Goal: Task Accomplishment & Management: Use online tool/utility

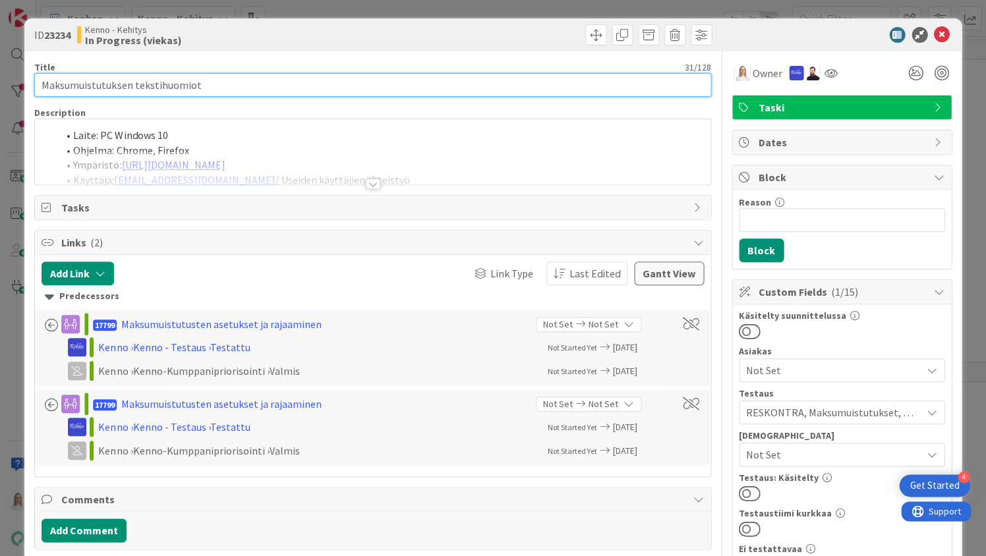
drag, startPoint x: 42, startPoint y: 84, endPoint x: 210, endPoint y: 84, distance: 167.4
click at [210, 84] on input "Maksumuistutuksen tekstihuomiot" at bounding box center [372, 85] width 676 height 24
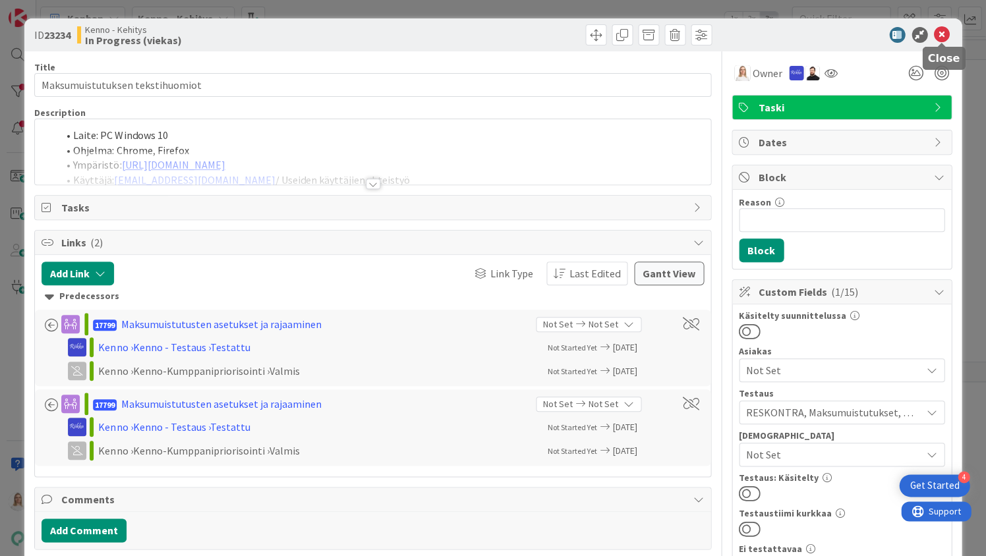
click at [941, 32] on icon at bounding box center [942, 35] width 16 height 16
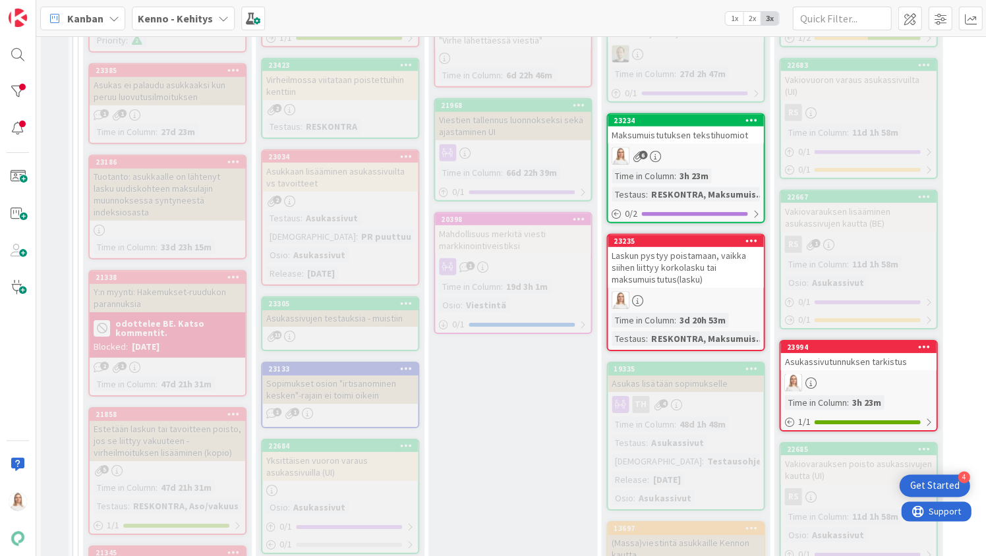
scroll to position [803, 0]
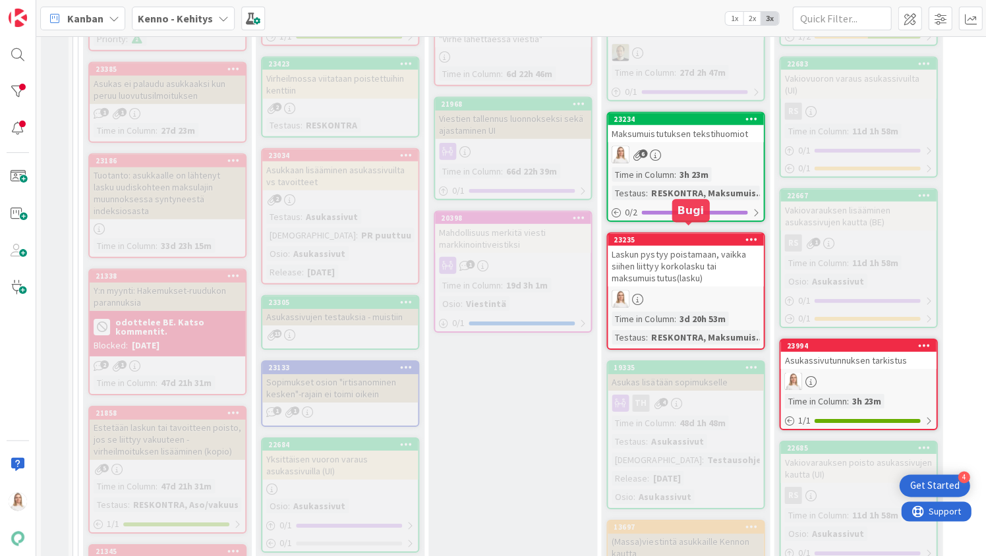
click at [670, 235] on div "23235" at bounding box center [689, 239] width 150 height 9
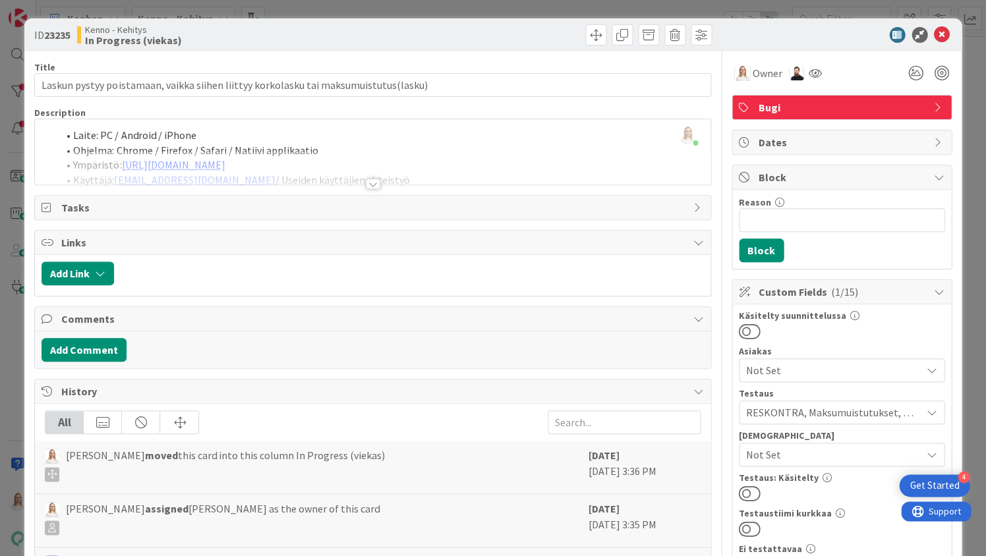
click at [377, 182] on div at bounding box center [373, 184] width 15 height 11
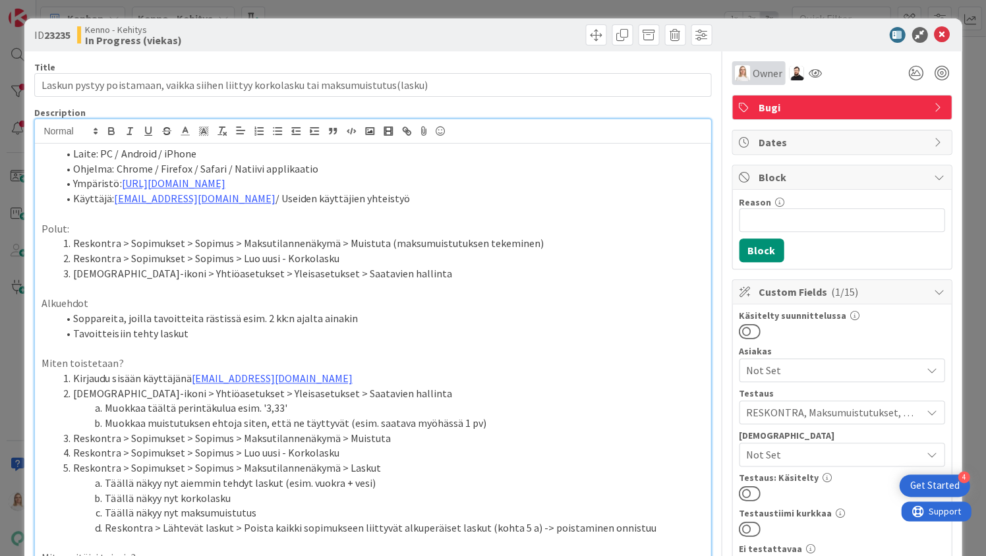
click at [767, 76] on span "Owner" at bounding box center [768, 73] width 30 height 16
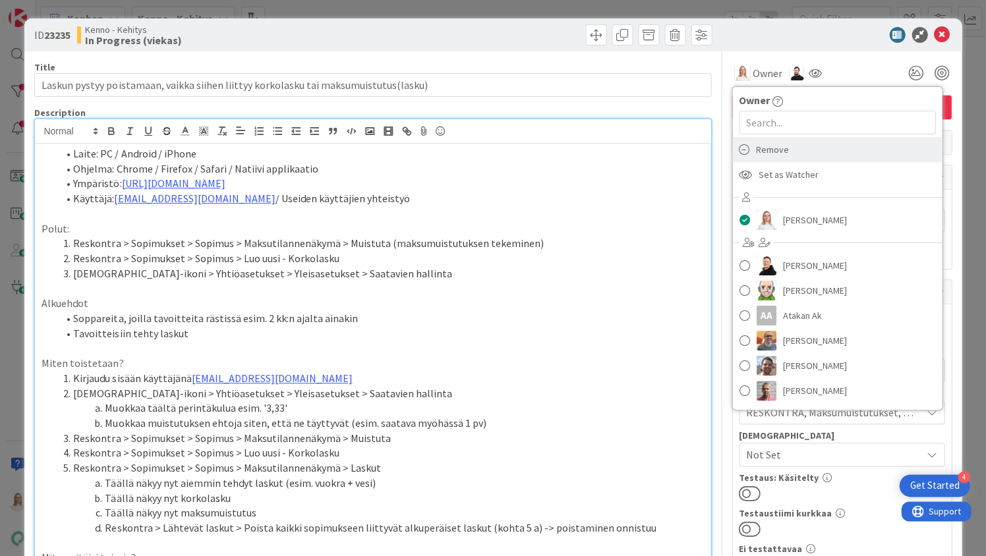
click at [743, 153] on icon at bounding box center [744, 150] width 11 height 20
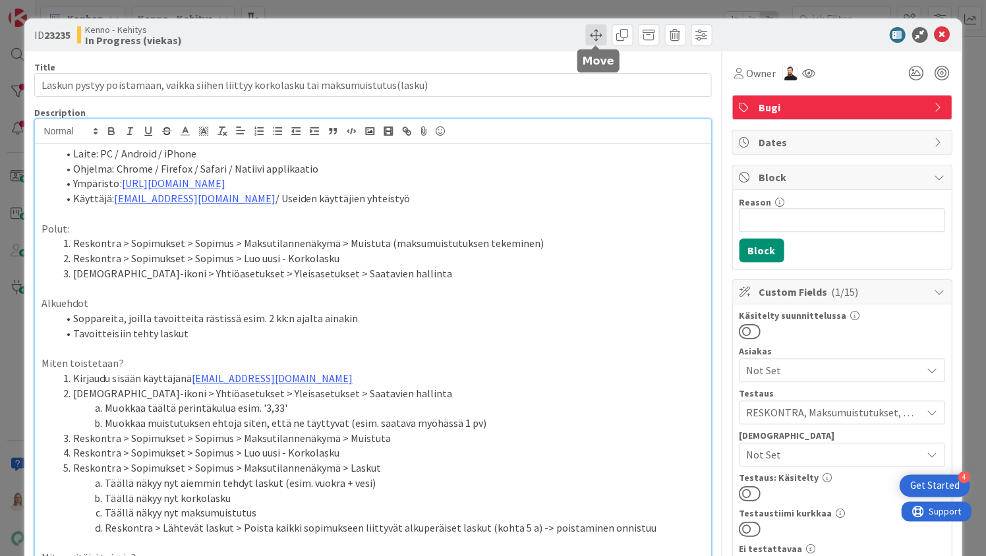
click at [598, 38] on span at bounding box center [595, 34] width 21 height 21
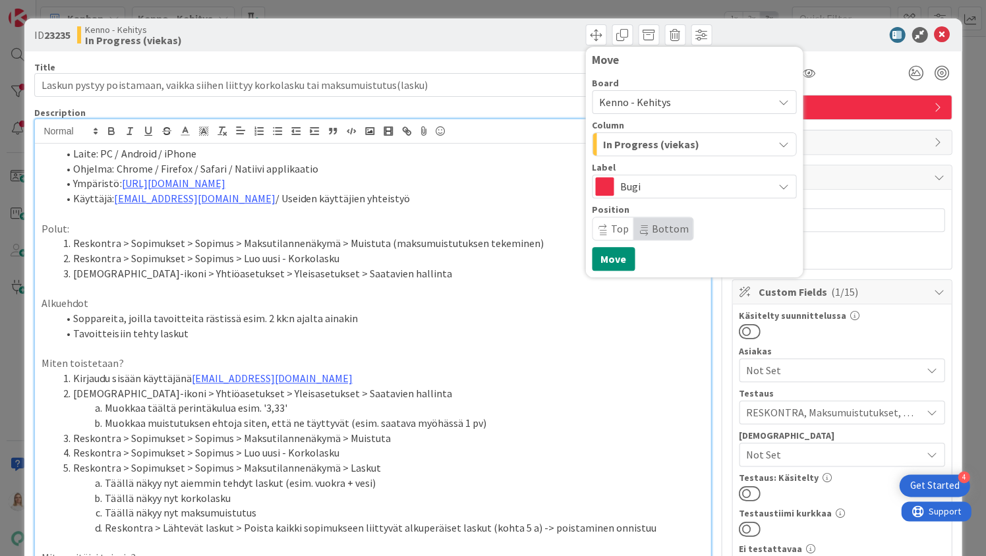
click at [651, 100] on span "Kenno - Kehitys" at bounding box center [635, 102] width 72 height 13
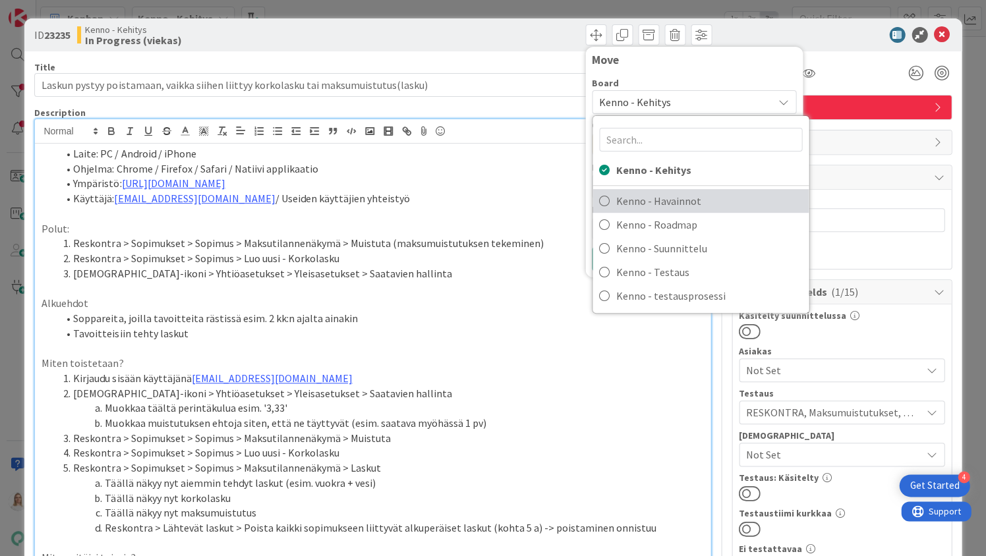
click at [653, 193] on span "Kenno - Havainnot" at bounding box center [709, 201] width 186 height 20
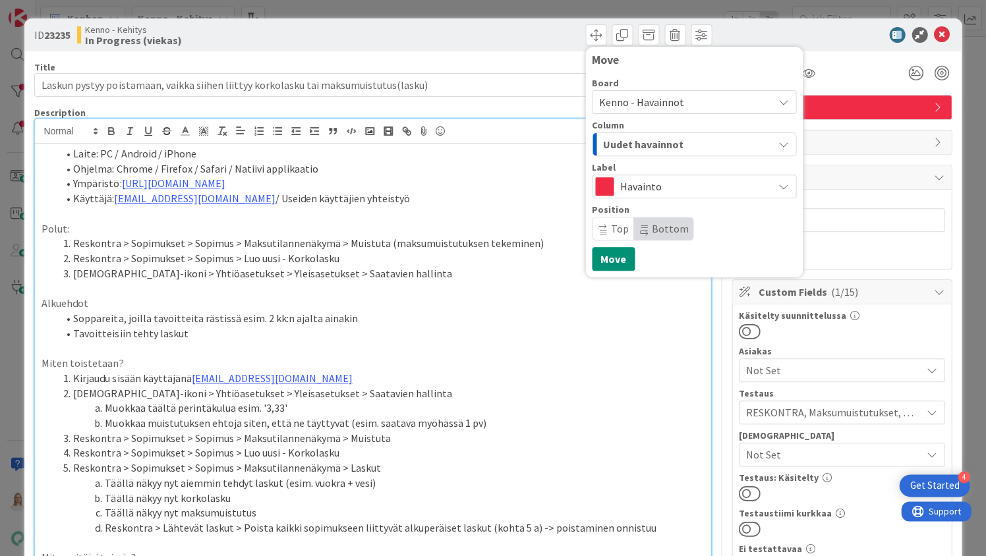
click at [659, 146] on span "Uudet havainnot" at bounding box center [643, 144] width 80 height 17
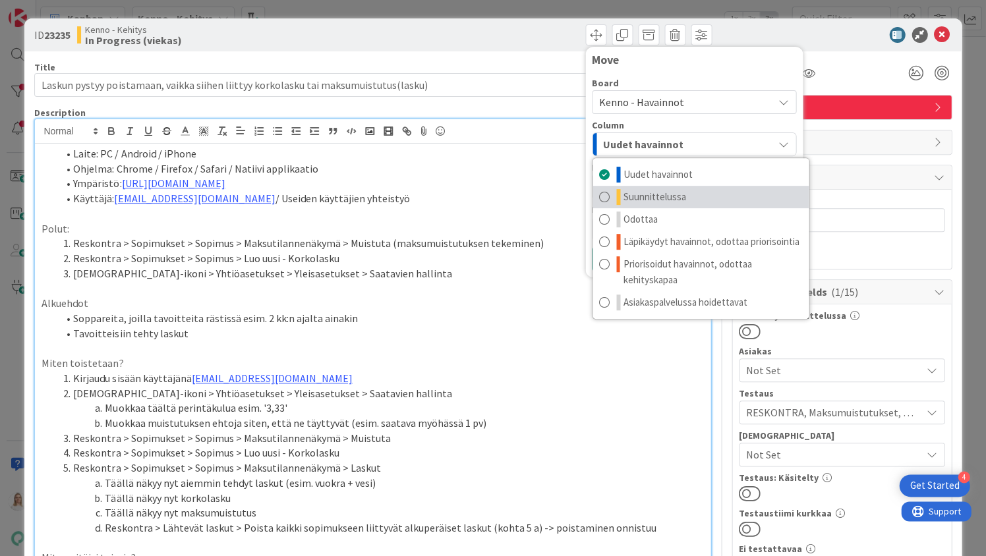
click at [649, 197] on span "Suunnittelussa" at bounding box center [655, 197] width 63 height 16
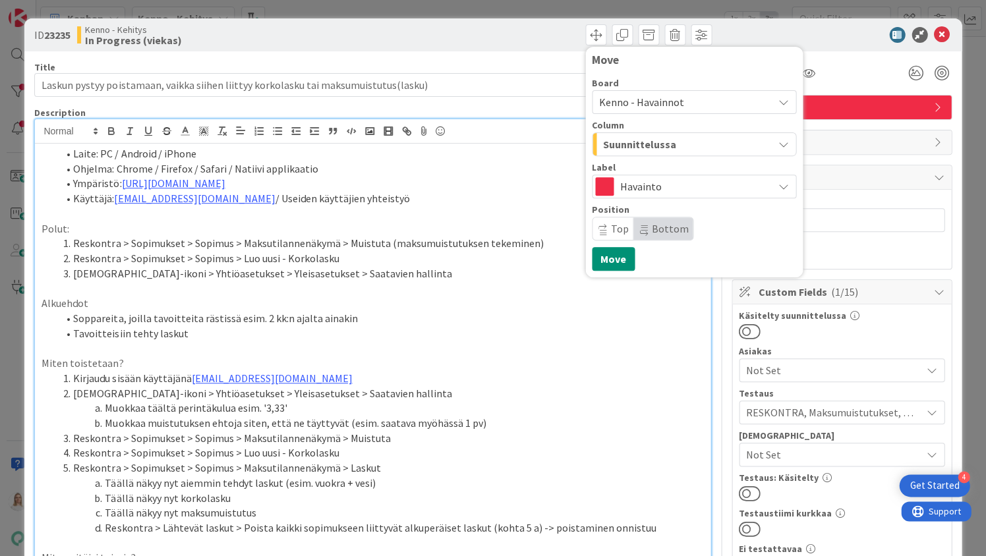
click at [388, 194] on li "Käyttäjä: kenno.admin@pandia.fi / Useiden käyttäjien yhteistyö" at bounding box center [380, 198] width 646 height 15
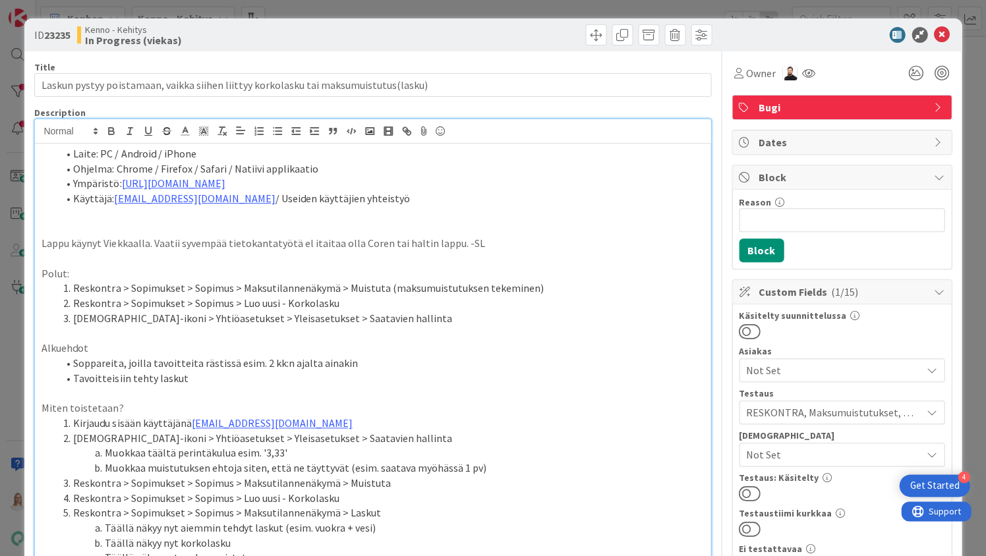
click at [148, 241] on p "Lappu käynyt Viekkaalla. Vaatii syvempää tietokantatyötä el itaitaa olla Coren …" at bounding box center [373, 243] width 662 height 15
click at [285, 243] on p "Lappu käynyt Viekas tiimiin. Vaatii syvempää tietokantatyötä el itaitaa olla Co…" at bounding box center [373, 243] width 662 height 15
click at [324, 243] on p "Lappu käynyt Viekas tiimiin. Vaatii syvempää tietokanta työtä el itaitaa olla C…" at bounding box center [373, 243] width 662 height 15
click at [416, 242] on p "Lappu käynyt Viekas tiimiin. Vaatii syvempää tietokanta työtä eli taitaa olla C…" at bounding box center [373, 243] width 662 height 15
click at [161, 243] on p "Lappu käynyt Viekas tiimiin. Vaatii syvempää tietokanta työtä eli taitaa olla C…" at bounding box center [373, 243] width 662 height 15
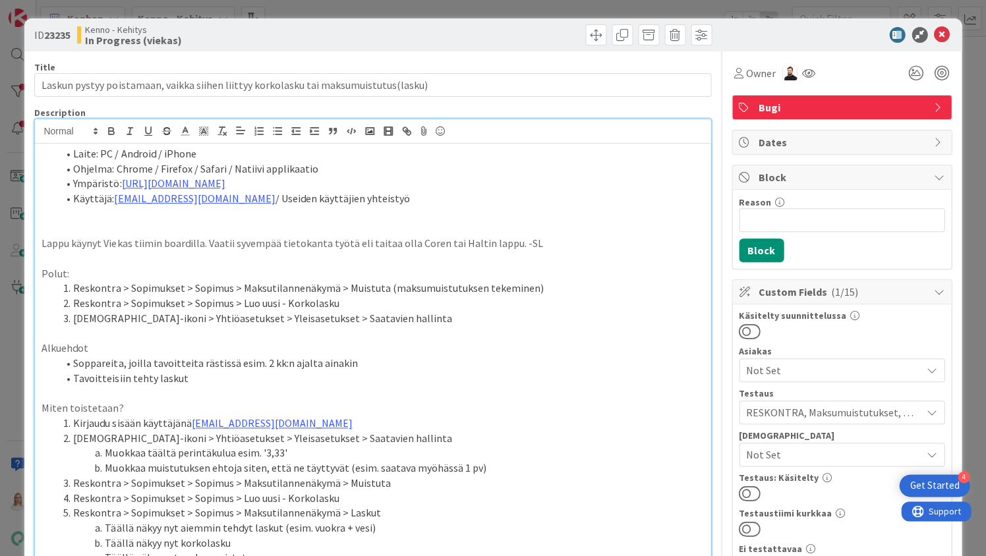
click at [232, 243] on p "Lappu käynyt Viekas tiimin boardilla. Vaatii syvempää tietokanta työtä eli tait…" at bounding box center [373, 243] width 662 height 15
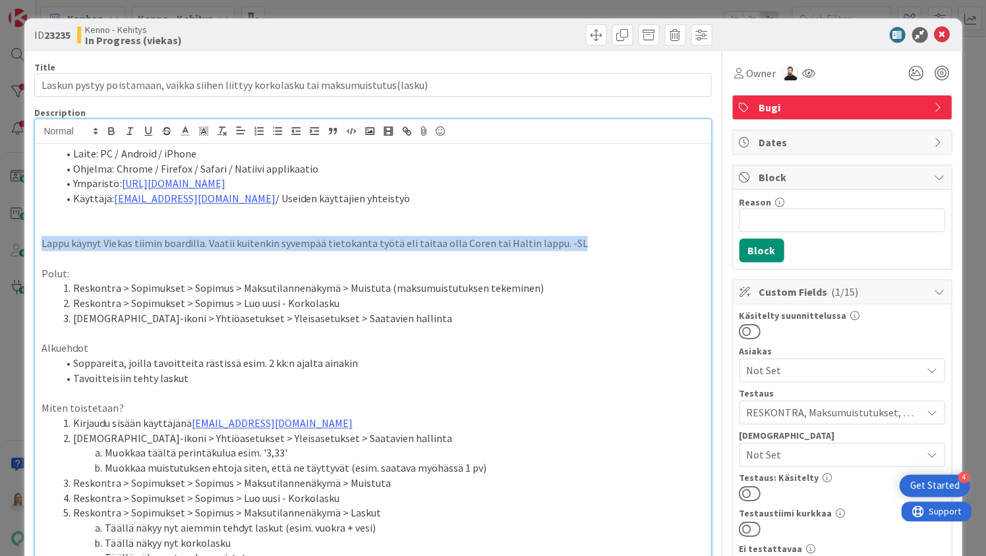
drag, startPoint x: 42, startPoint y: 241, endPoint x: 610, endPoint y: 238, distance: 567.5
click at [610, 238] on p "Lappu käynyt Viekas tiimin boardilla. Vaatii kuitenkin syvempää tietokanta työt…" at bounding box center [373, 243] width 662 height 15
click at [188, 129] on icon at bounding box center [185, 131] width 12 height 12
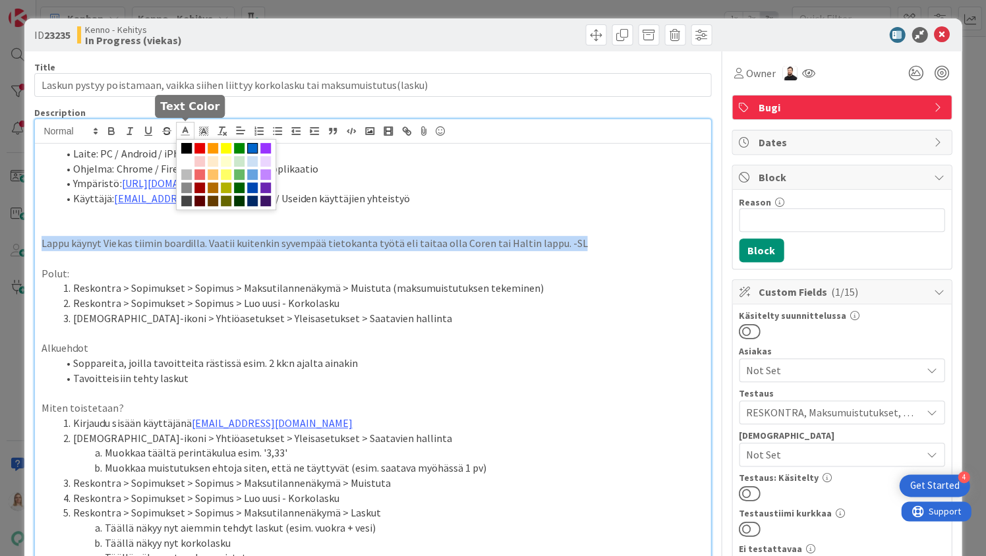
click at [249, 143] on span at bounding box center [252, 148] width 11 height 11
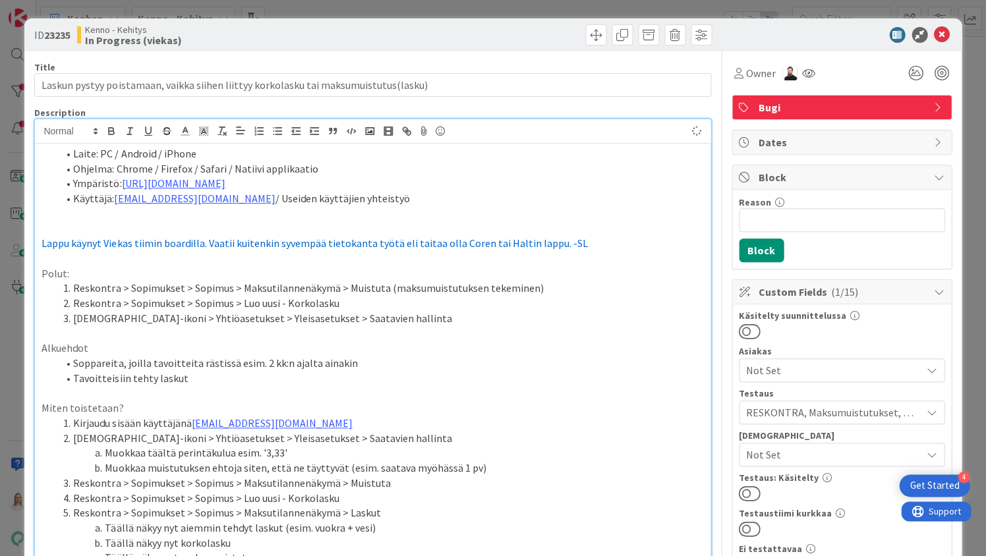
click at [529, 202] on li "Käyttäjä: kenno.admin@pandia.fi / Useiden käyttäjien yhteistyö" at bounding box center [380, 198] width 646 height 15
click at [132, 239] on span "Lappu käynyt Viekas tiimin boardilla. Vaatii kuitenkin syvempää tietokanta työt…" at bounding box center [315, 243] width 546 height 13
drag, startPoint x: 45, startPoint y: 37, endPoint x: 74, endPoint y: 37, distance: 29.0
click at [74, 37] on div "ID 23235 Kenno - Kehitys In Progress (viekas)" at bounding box center [201, 34] width 335 height 21
copy span "23235"
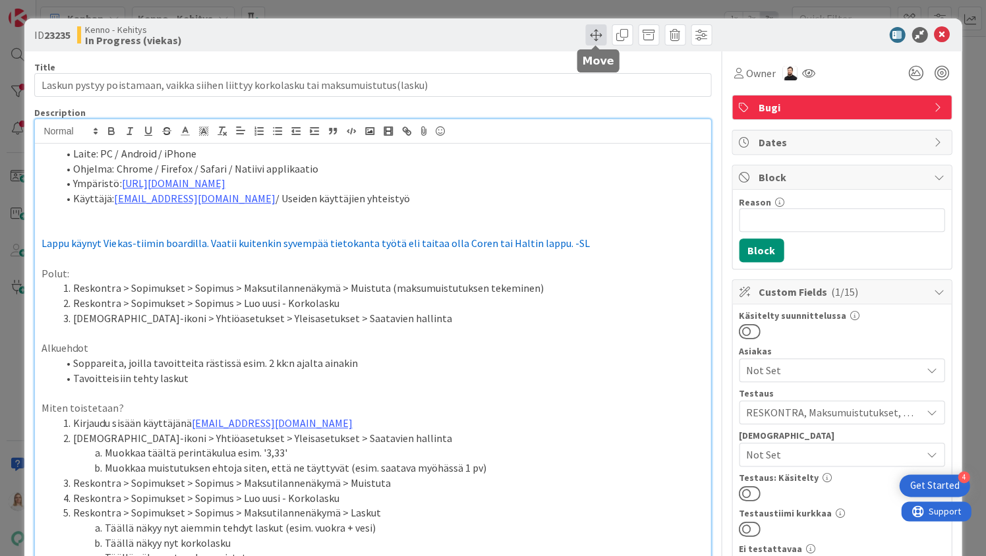
click at [598, 30] on span at bounding box center [595, 34] width 21 height 21
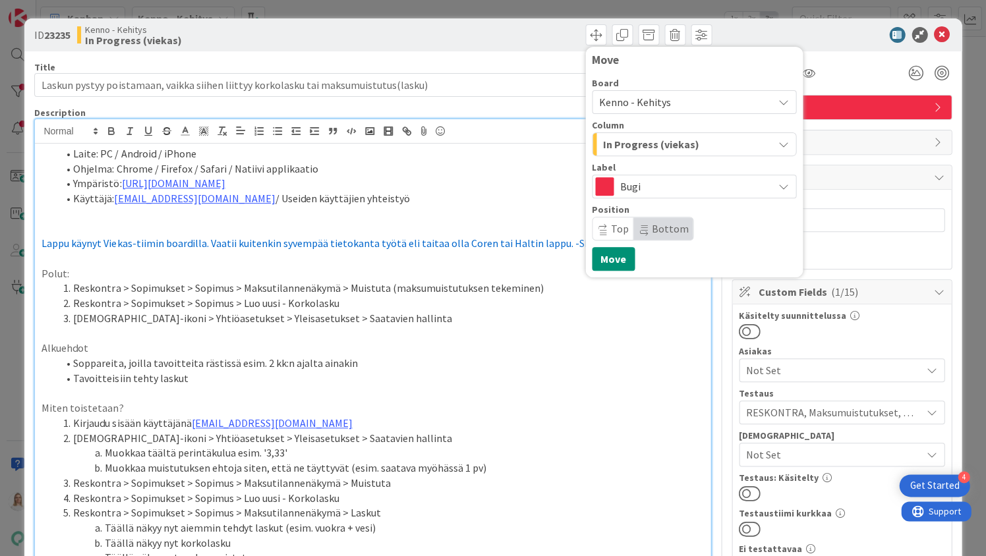
click at [627, 96] on span "Kenno - Kehitys" at bounding box center [635, 102] width 72 height 13
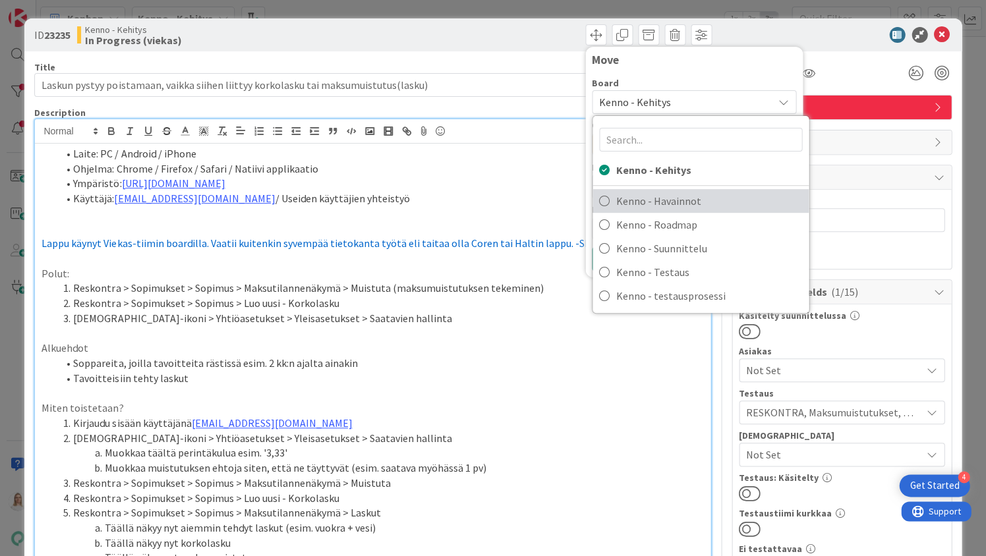
click at [649, 196] on span "Kenno - Havainnot" at bounding box center [709, 201] width 186 height 20
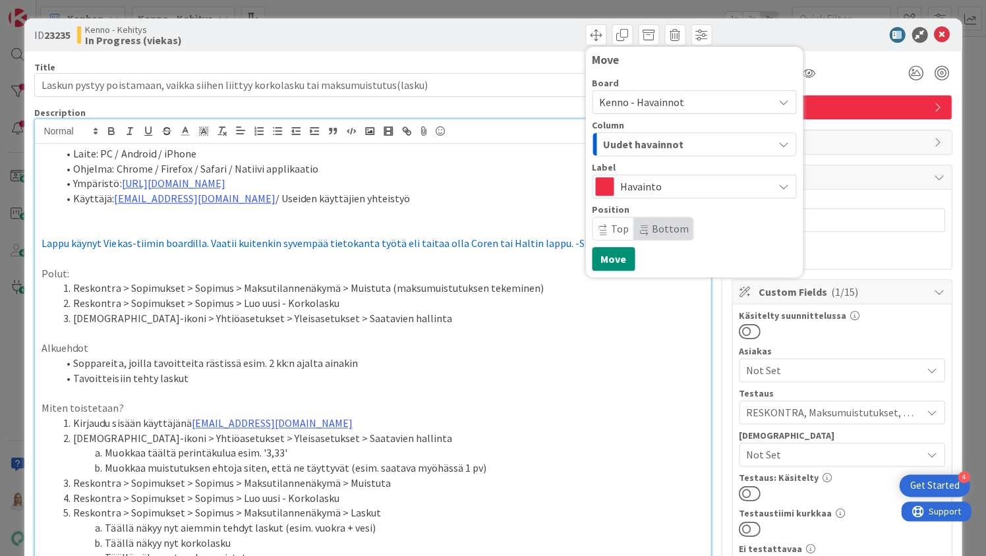
click at [632, 146] on span "Uudet havainnot" at bounding box center [643, 144] width 80 height 17
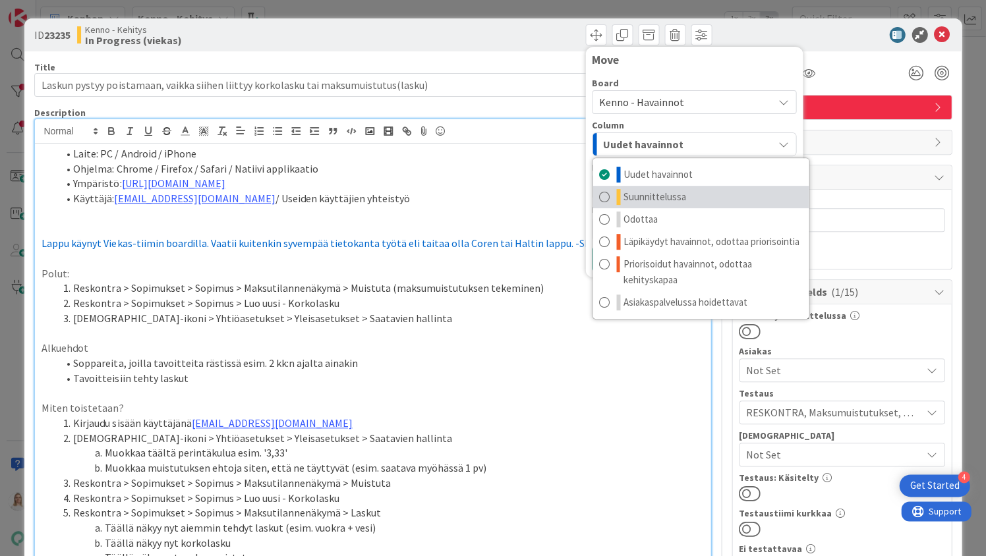
click at [641, 197] on span "Suunnittelussa" at bounding box center [655, 197] width 63 height 16
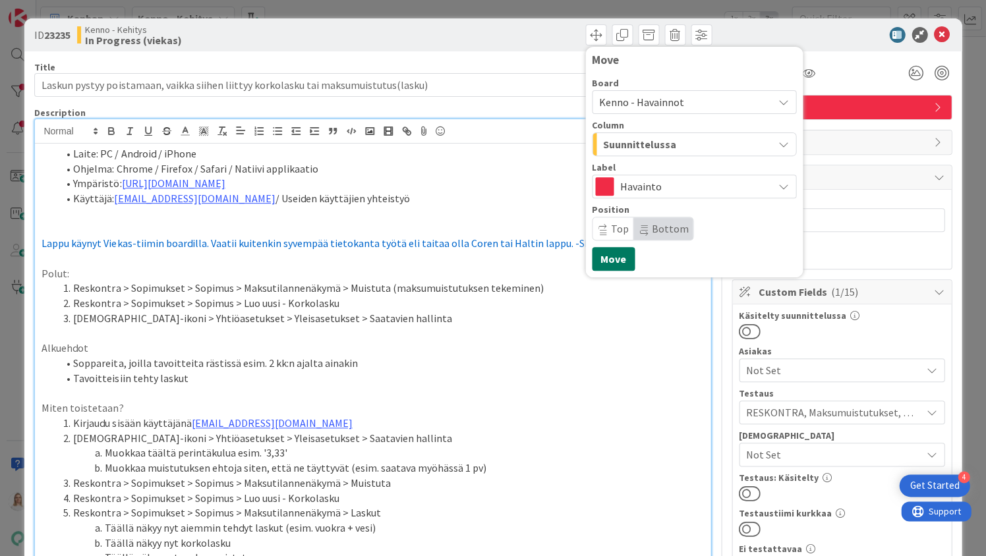
click at [616, 261] on button "Move" at bounding box center [613, 259] width 43 height 24
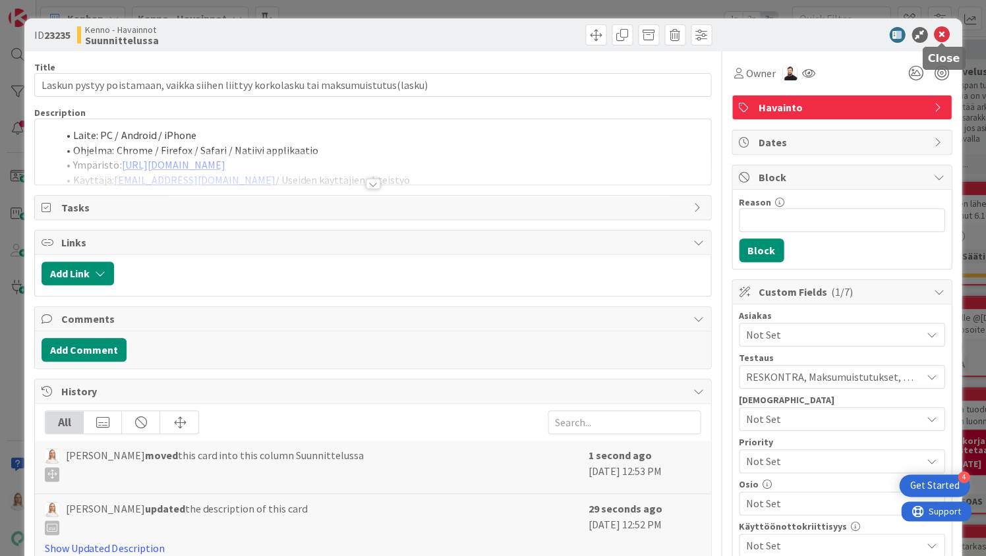
click at [944, 28] on icon at bounding box center [942, 35] width 16 height 16
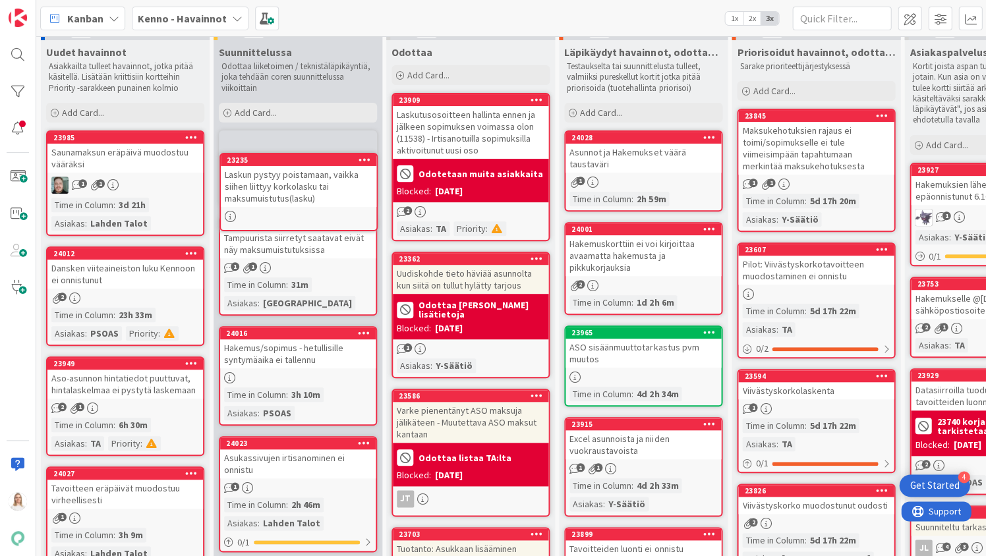
scroll to position [9, 0]
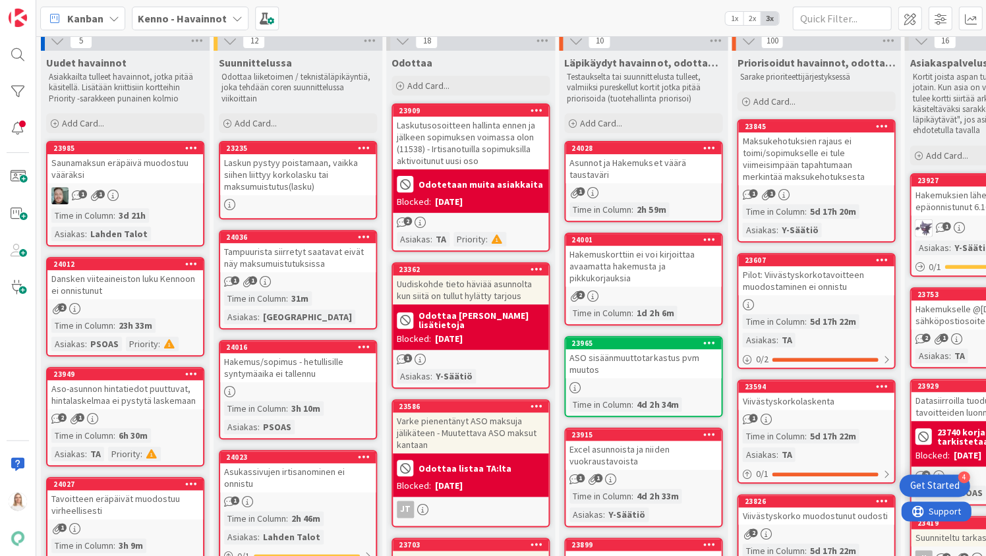
click at [195, 12] on b "Kenno - Havainnot" at bounding box center [182, 18] width 89 height 13
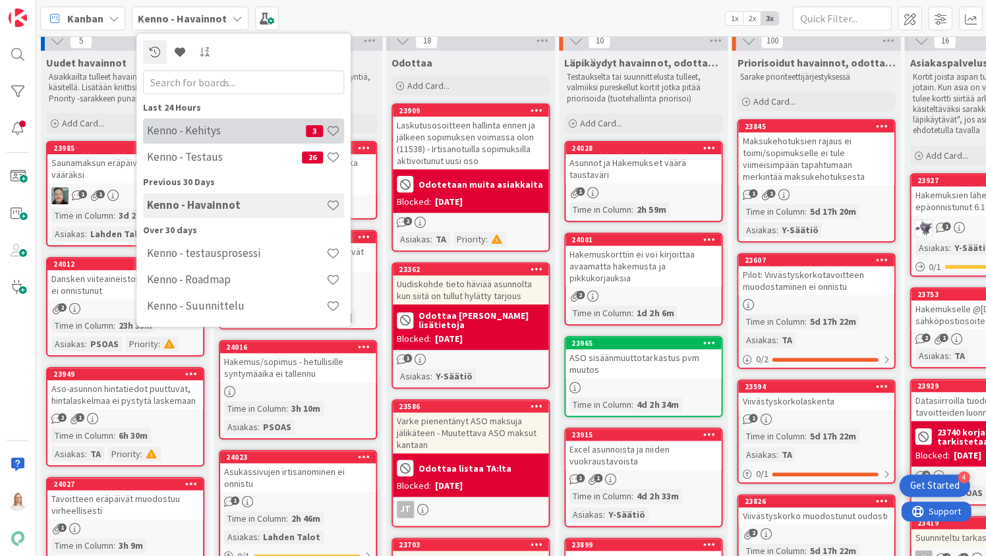
click at [187, 132] on h4 "Kenno - Kehitys" at bounding box center [226, 130] width 159 height 13
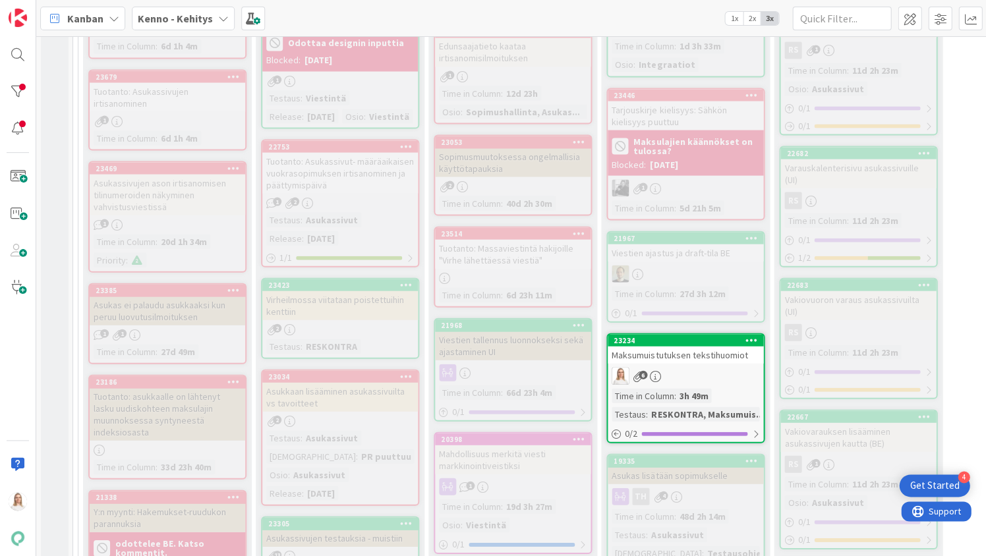
scroll to position [581, 0]
click at [147, 167] on div "23469" at bounding box center [171, 169] width 150 height 9
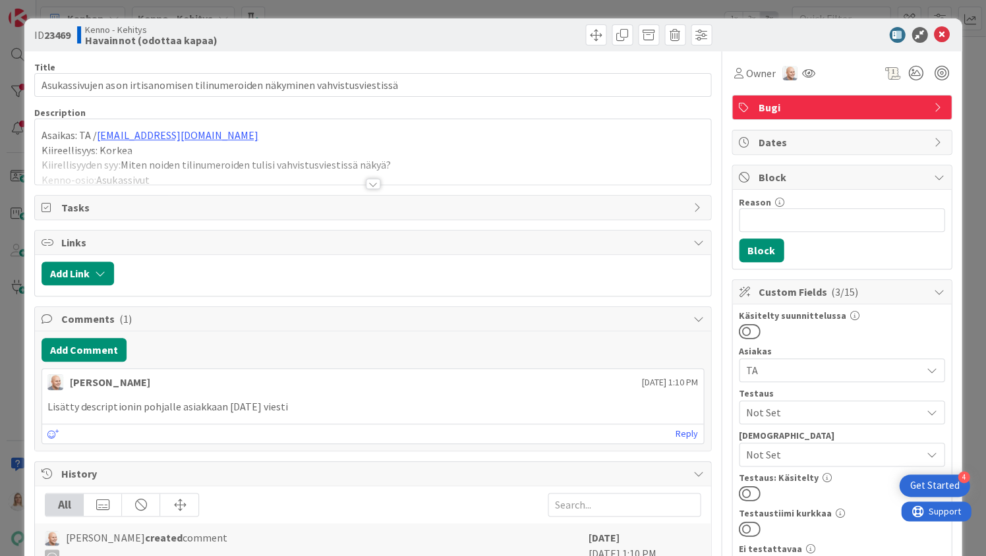
click at [368, 185] on div at bounding box center [373, 184] width 15 height 11
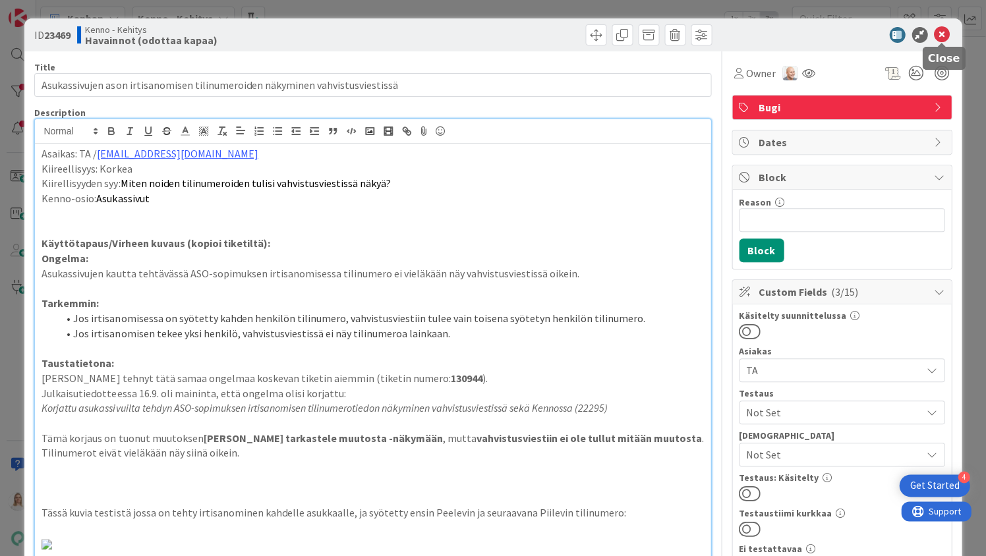
click at [941, 27] on icon at bounding box center [942, 35] width 16 height 16
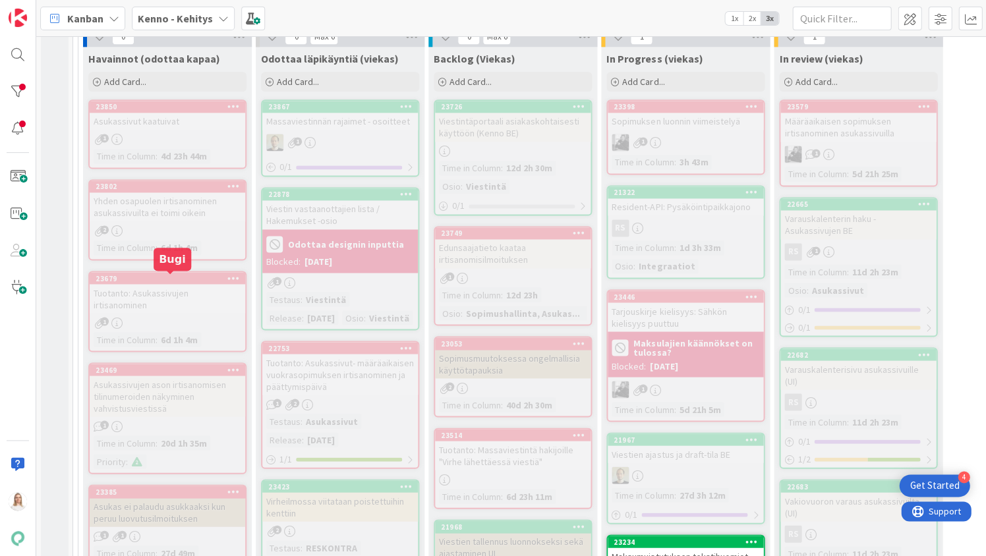
scroll to position [374, 0]
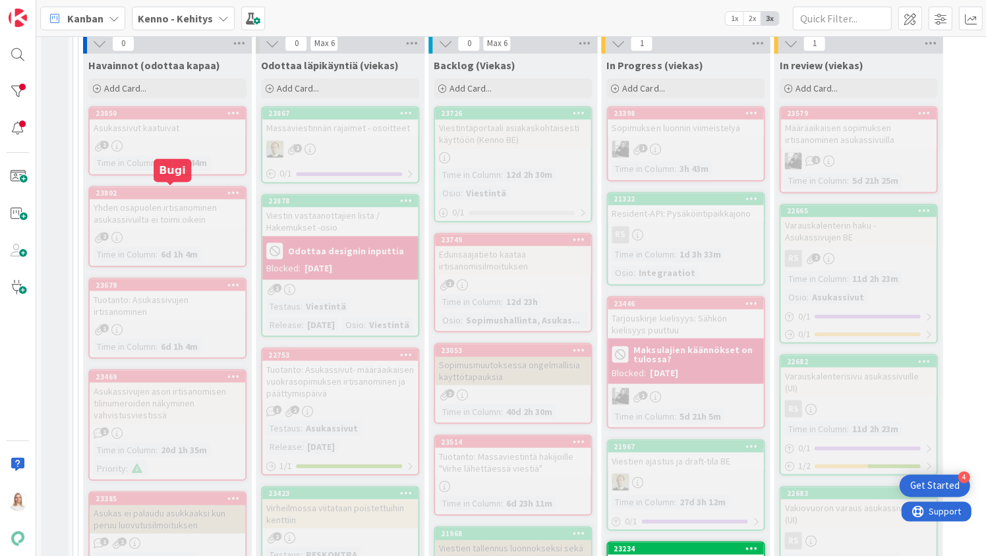
click at [160, 189] on div "23802" at bounding box center [171, 193] width 150 height 9
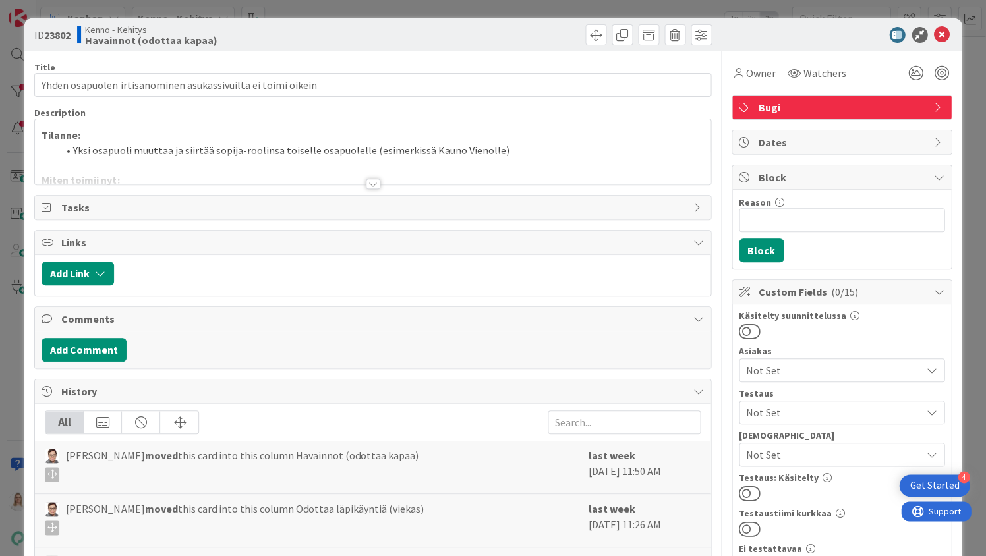
click at [376, 185] on div at bounding box center [373, 184] width 15 height 11
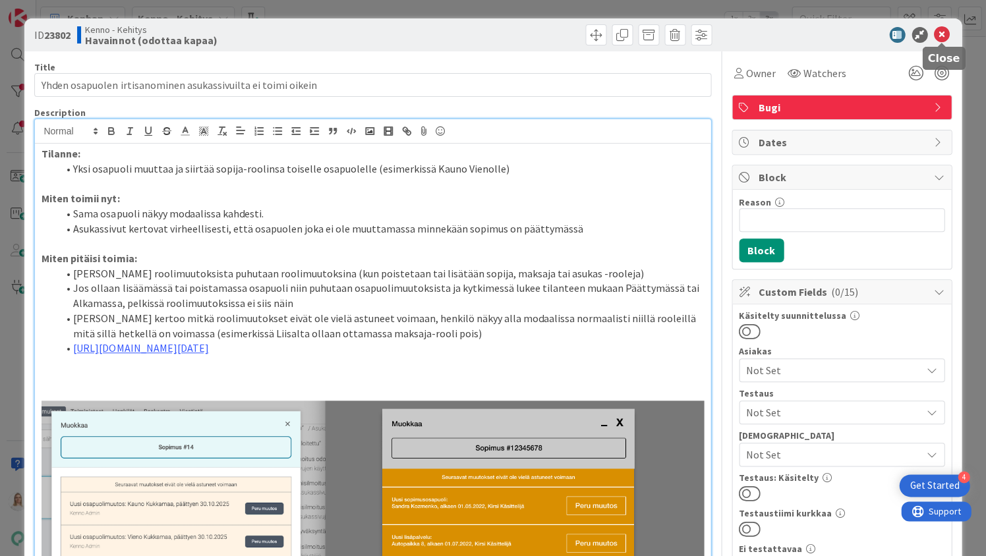
click at [943, 29] on icon at bounding box center [942, 35] width 16 height 16
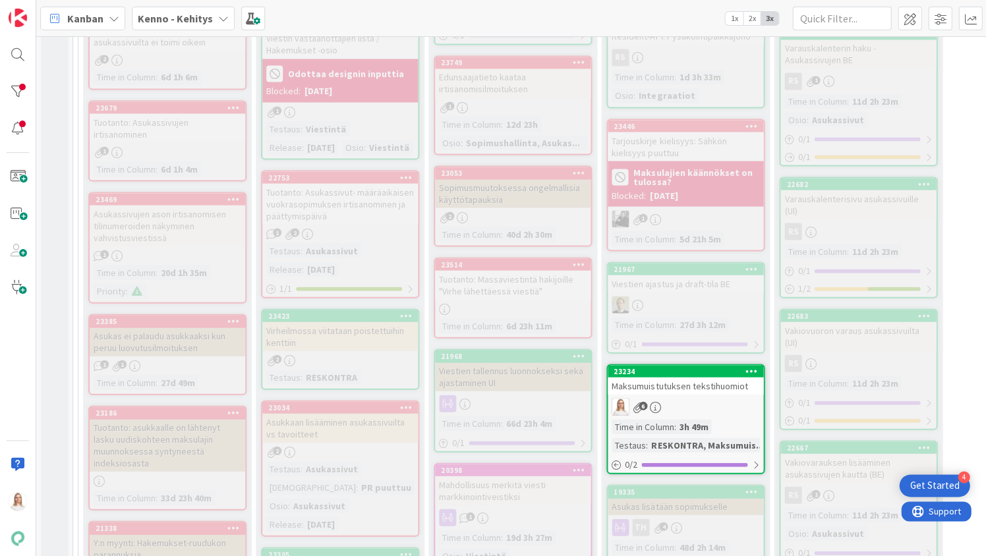
scroll to position [552, 0]
click at [346, 320] on div "23423" at bounding box center [343, 314] width 150 height 9
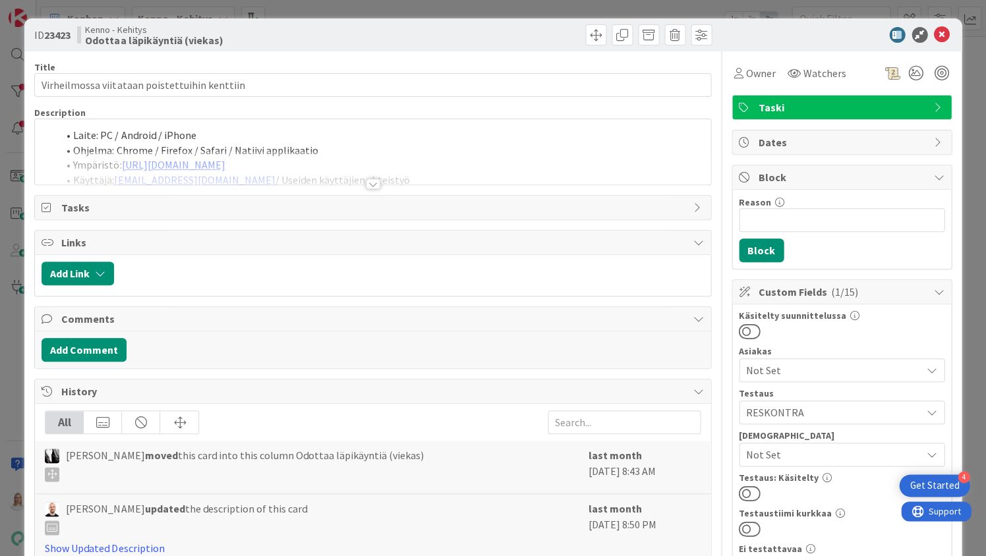
click at [372, 181] on div at bounding box center [373, 184] width 15 height 11
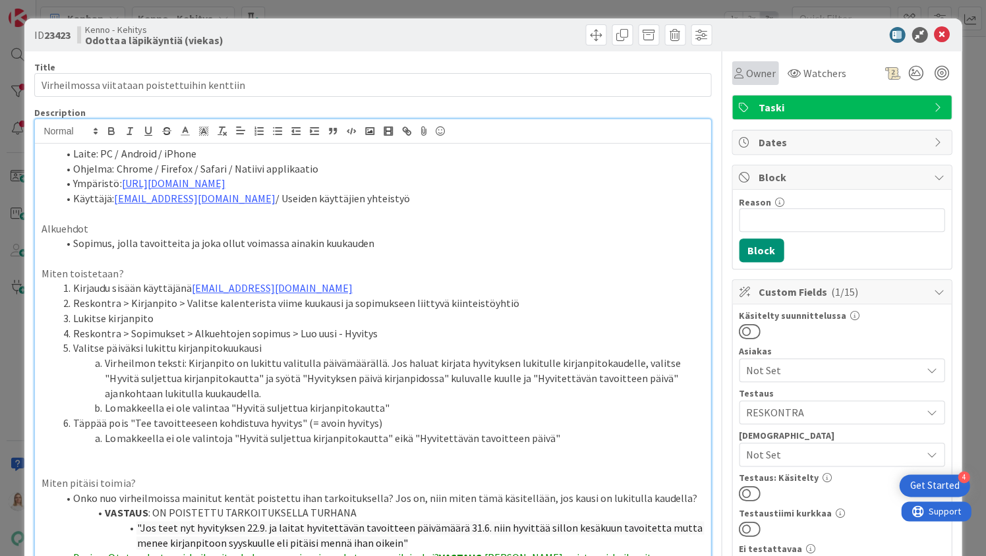
click at [754, 68] on span "Owner" at bounding box center [761, 73] width 30 height 16
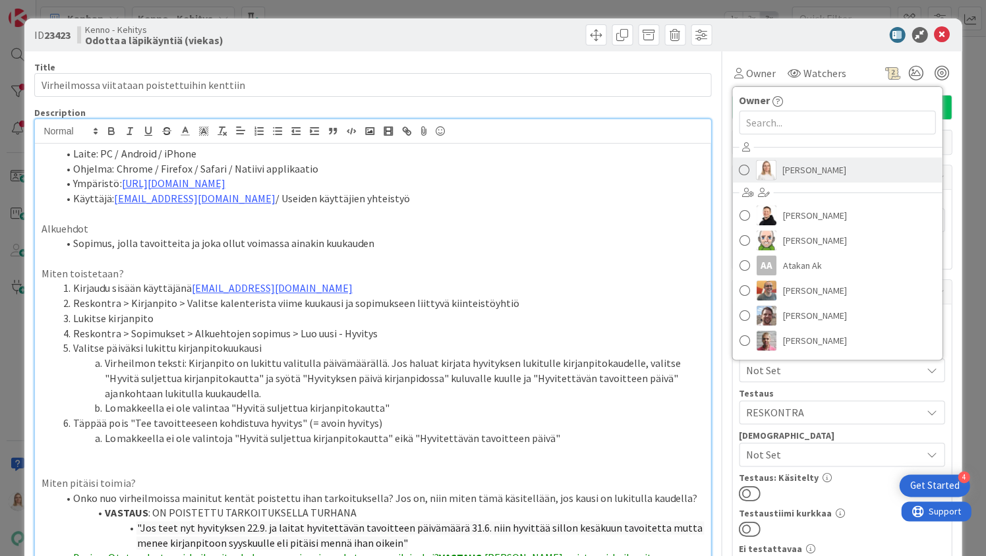
click at [801, 167] on span "Saara Lehtinen" at bounding box center [814, 170] width 64 height 20
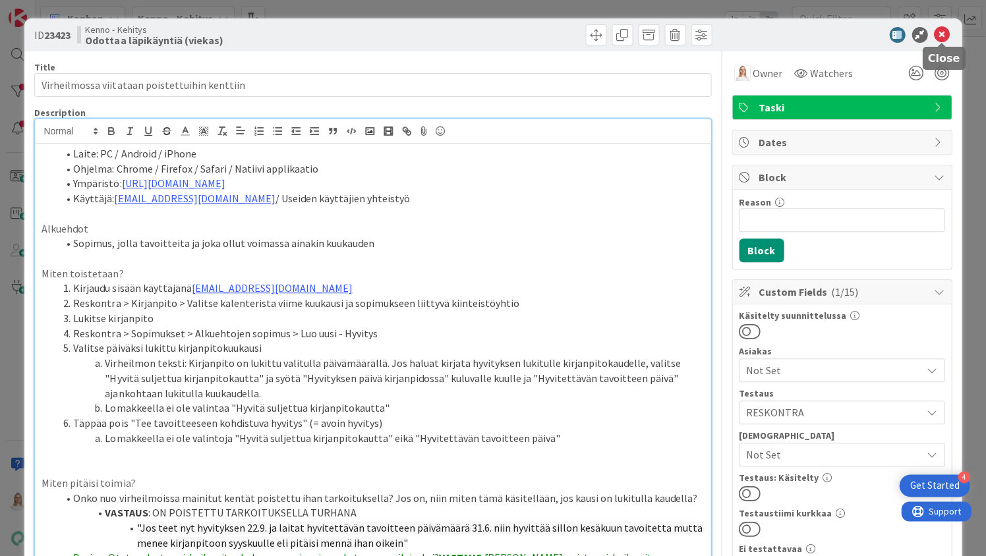
click at [939, 32] on icon at bounding box center [942, 35] width 16 height 16
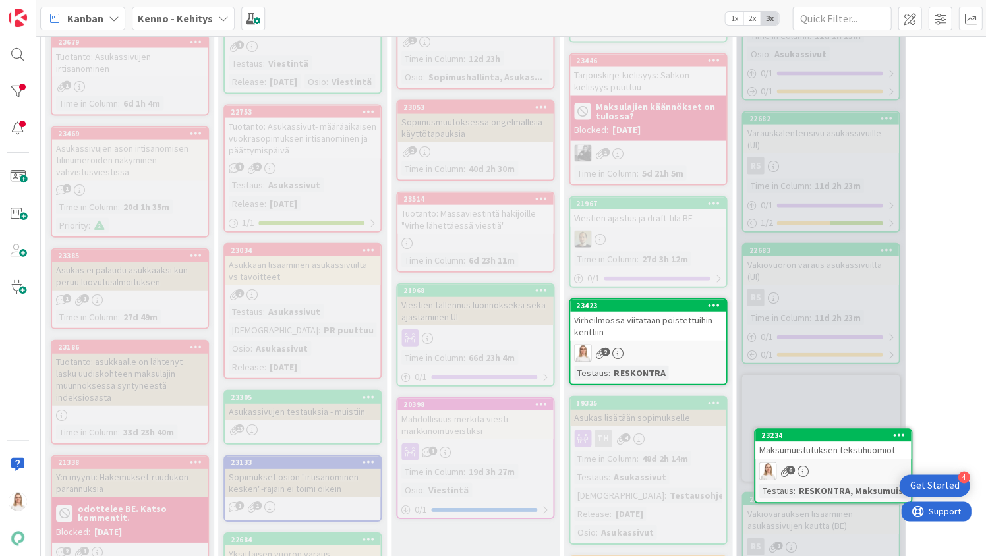
scroll to position [631, 57]
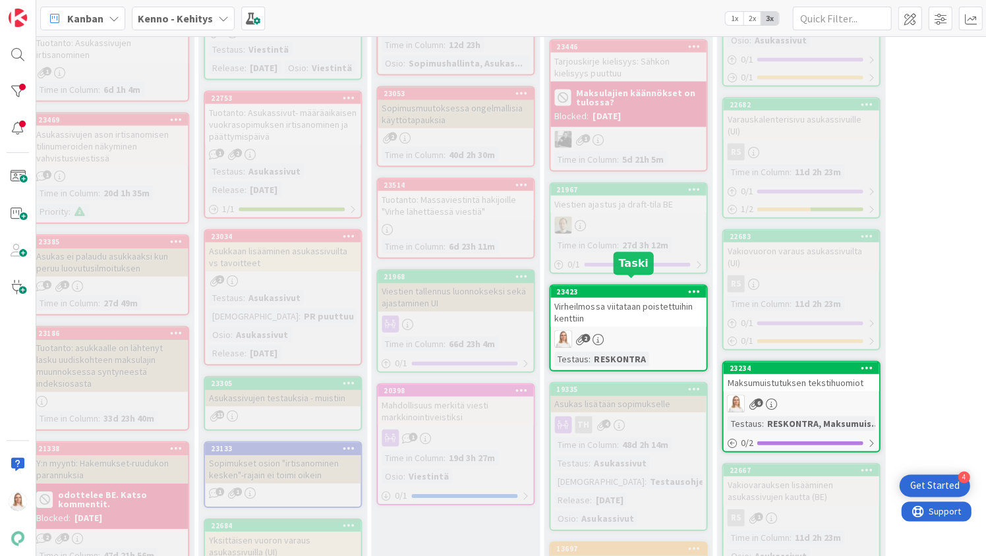
click at [620, 287] on div "23423" at bounding box center [631, 291] width 150 height 9
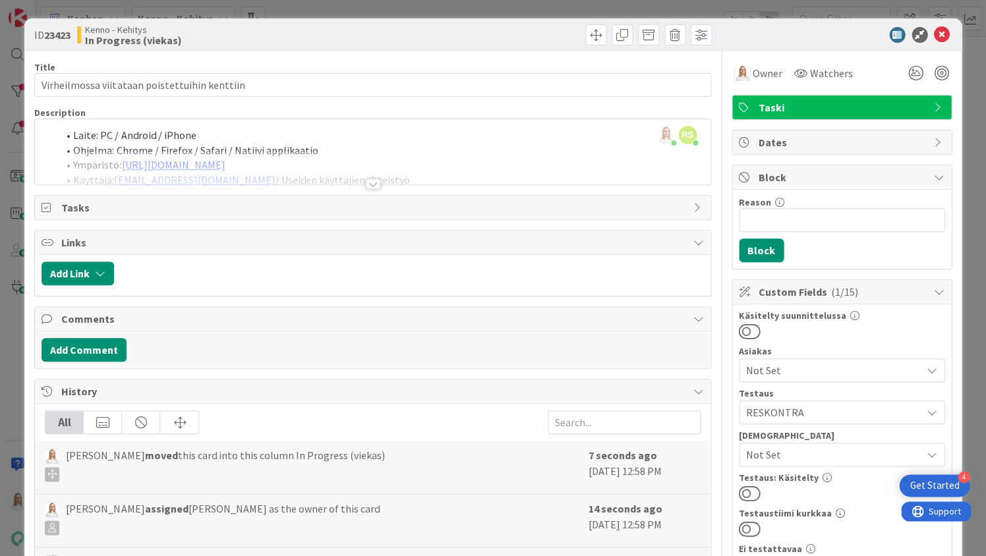
click at [371, 184] on div at bounding box center [373, 184] width 15 height 11
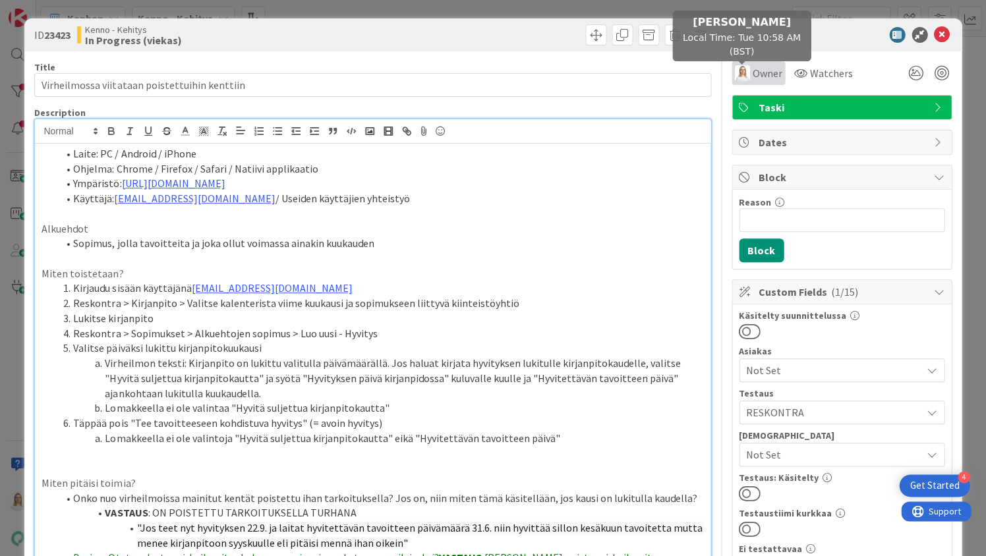
click at [750, 71] on div "Owner" at bounding box center [758, 73] width 48 height 16
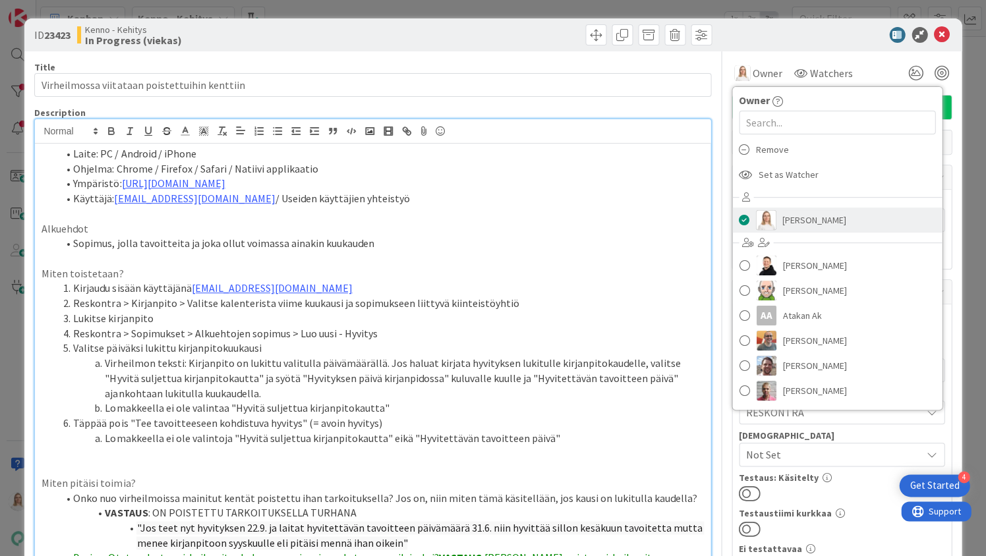
click at [748, 215] on span at bounding box center [744, 220] width 11 height 20
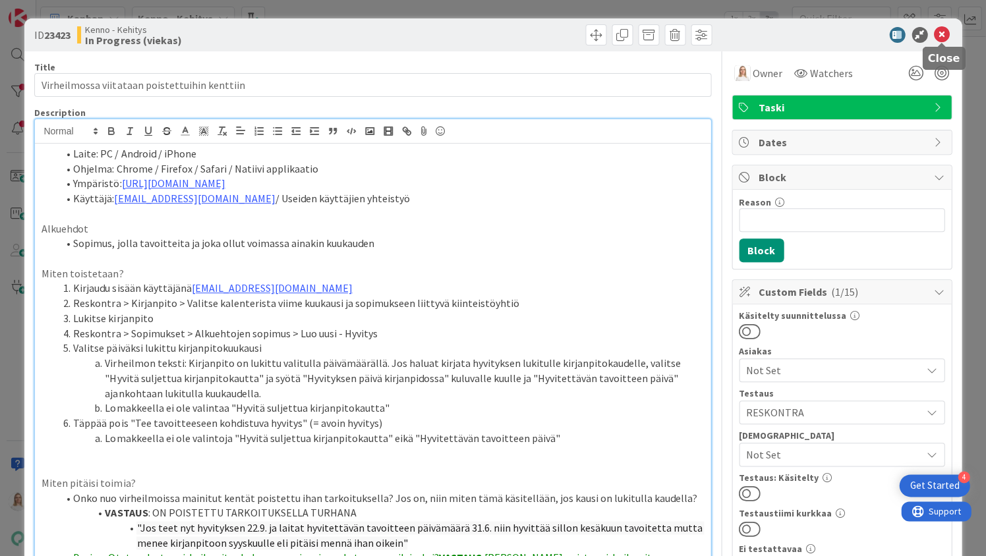
click at [941, 33] on icon at bounding box center [942, 35] width 16 height 16
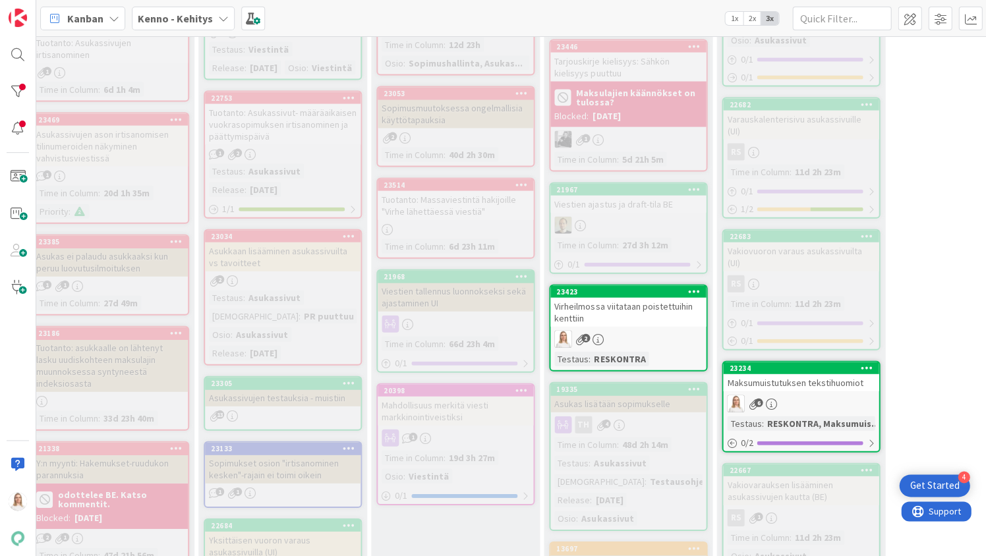
click at [633, 285] on div "23423" at bounding box center [628, 291] width 156 height 12
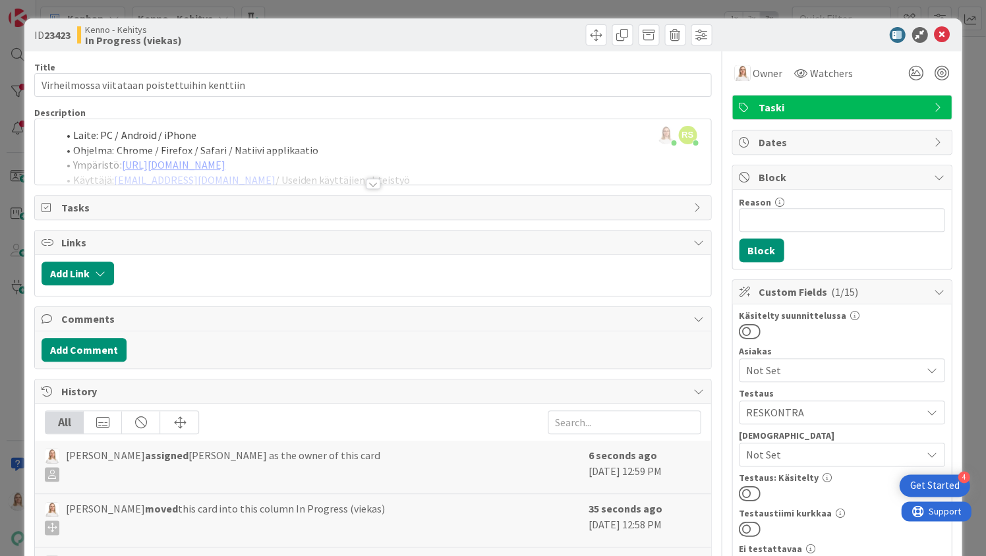
click at [367, 181] on div at bounding box center [373, 184] width 15 height 11
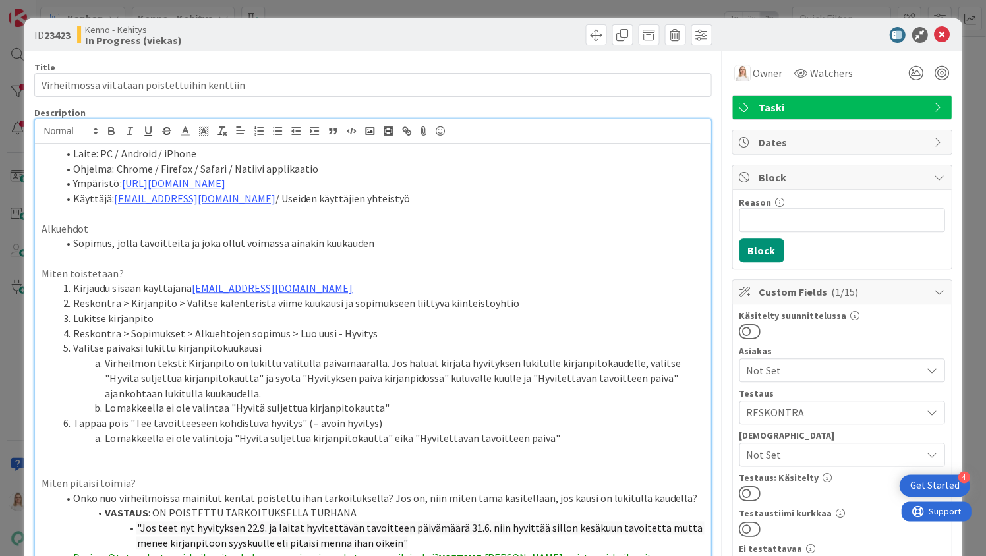
drag, startPoint x: 47, startPoint y: 32, endPoint x: 76, endPoint y: 33, distance: 29.7
click at [76, 33] on div "ID 23423 Kenno - Kehitys In Progress (viekas)" at bounding box center [201, 34] width 335 height 21
copy span "23423"
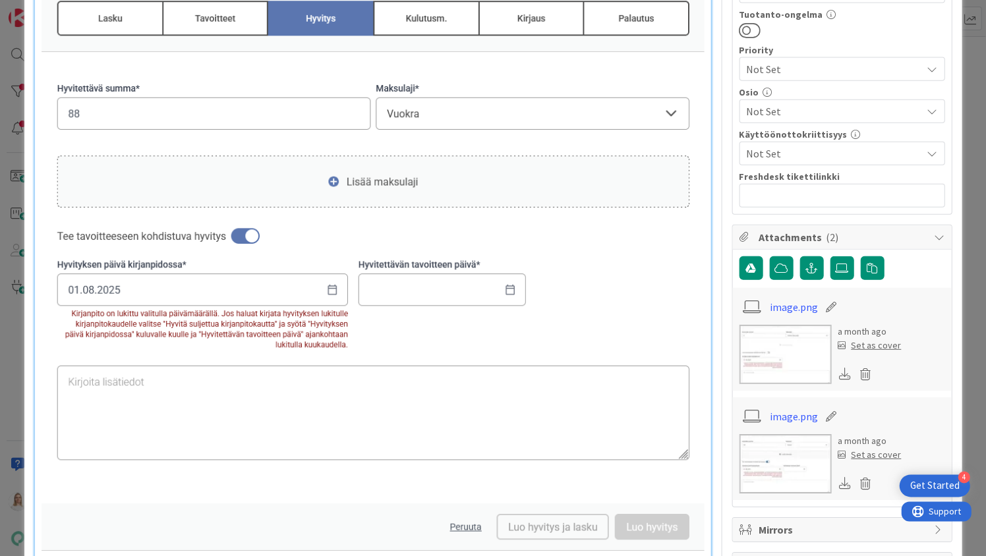
scroll to position [699, 0]
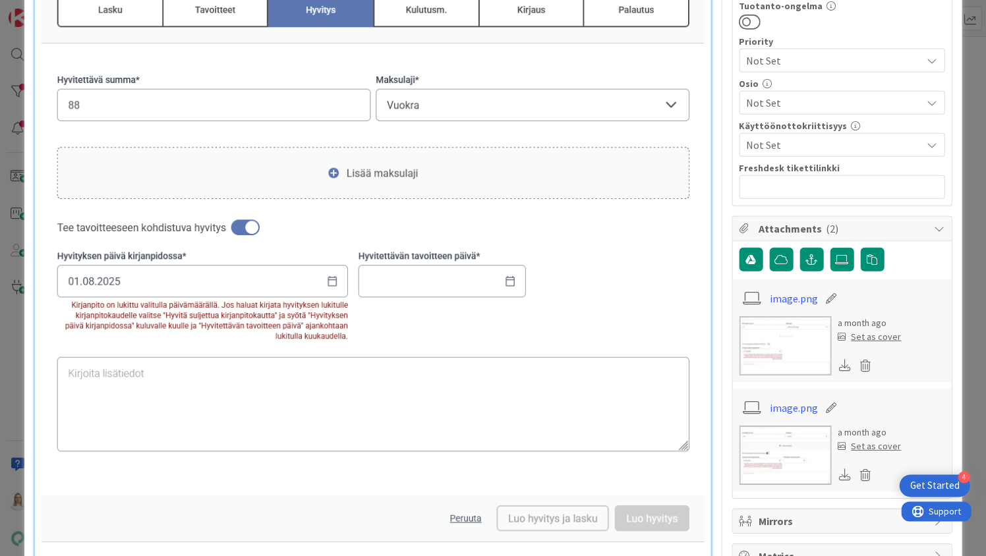
drag, startPoint x: 73, startPoint y: 299, endPoint x: 219, endPoint y: 306, distance: 146.5
drag, startPoint x: 71, startPoint y: 298, endPoint x: 198, endPoint y: 306, distance: 126.8
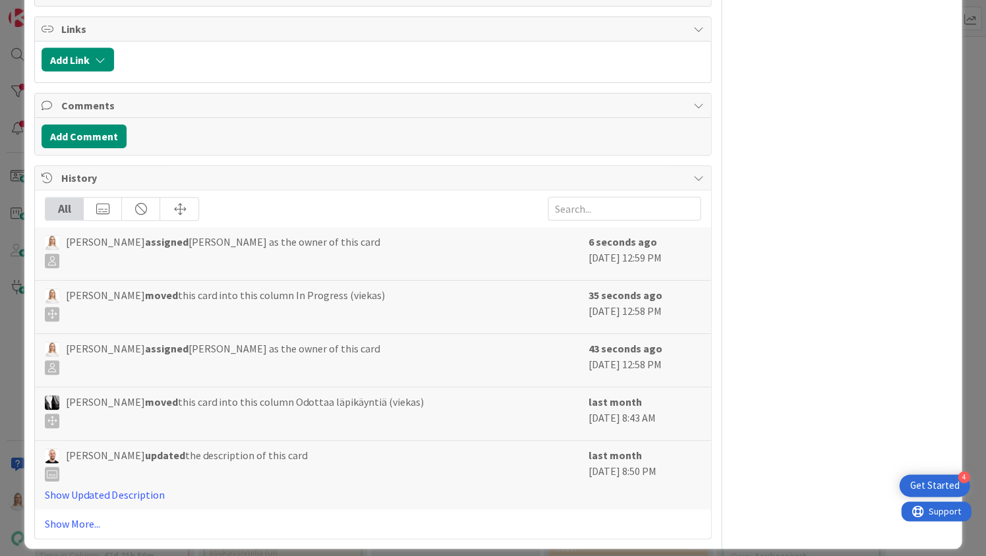
scroll to position [1913, 0]
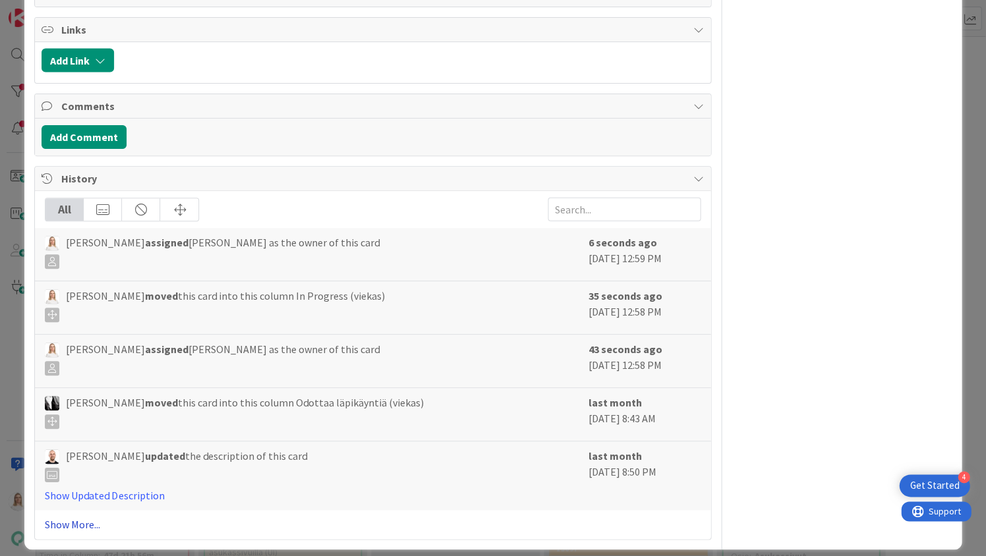
click at [76, 517] on link "Show More..." at bounding box center [372, 525] width 655 height 16
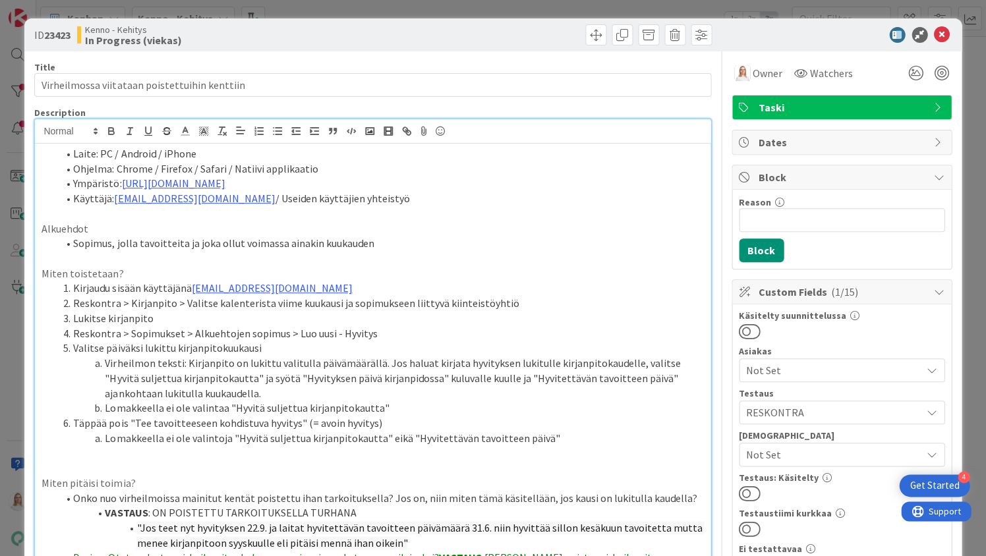
scroll to position [0, 0]
drag, startPoint x: 45, startPoint y: 35, endPoint x: 74, endPoint y: 35, distance: 29.0
click at [74, 35] on div "ID 23423 Kenno - Kehitys In Progress (viekas)" at bounding box center [201, 34] width 335 height 21
copy span "23423"
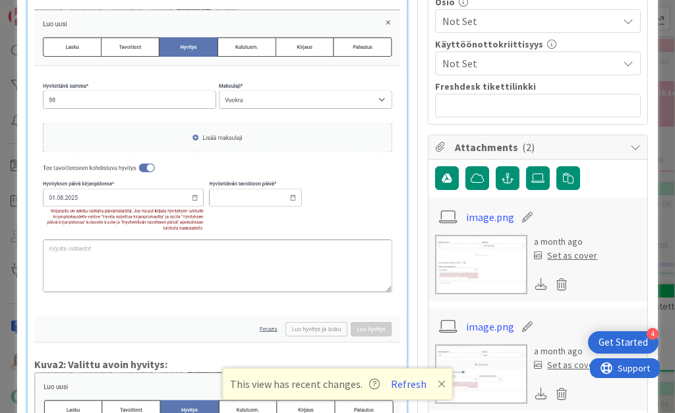
scroll to position [859, 0]
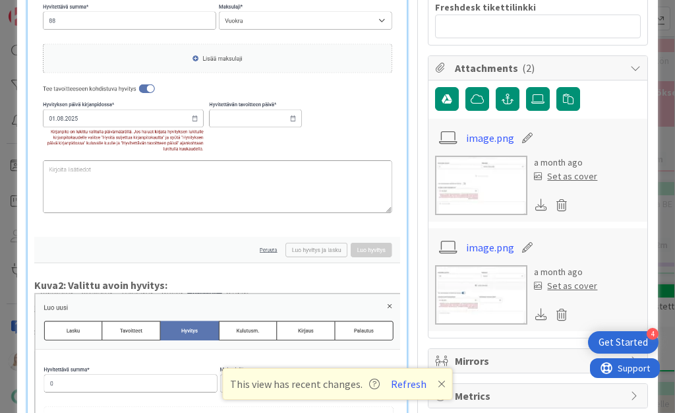
drag, startPoint x: 51, startPoint y: 94, endPoint x: 190, endPoint y: 108, distance: 139.8
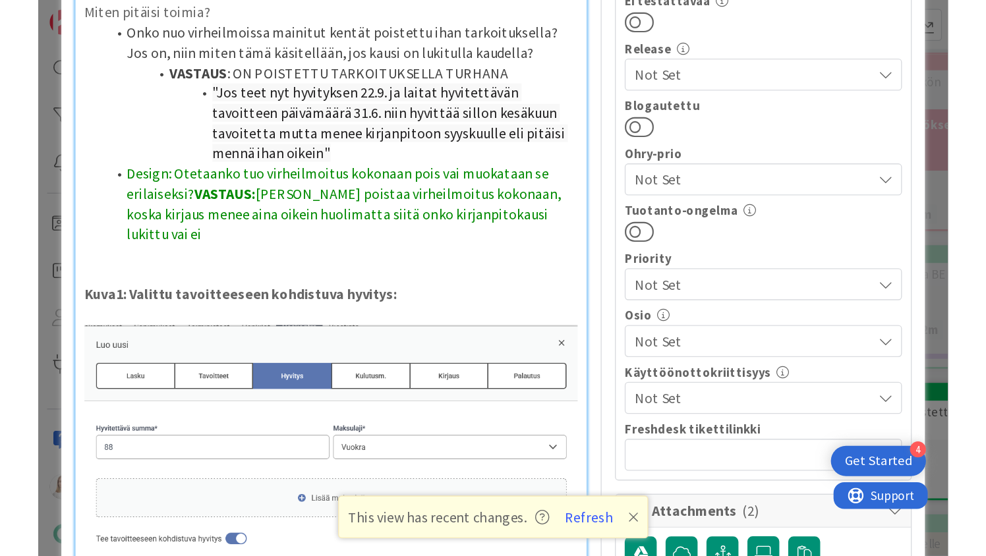
scroll to position [518, 0]
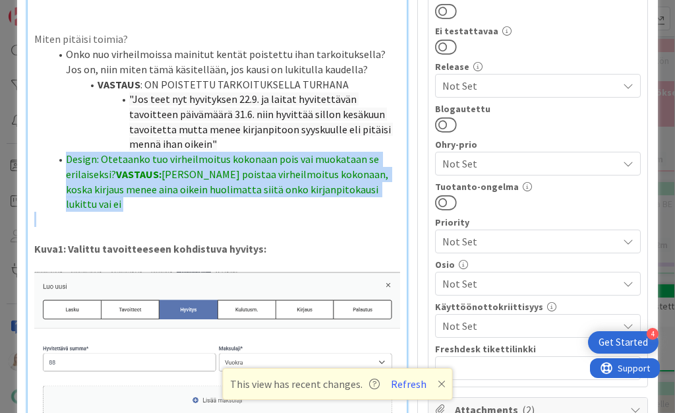
drag, startPoint x: 67, startPoint y: 136, endPoint x: 402, endPoint y: 173, distance: 337.4
click at [402, 173] on div "Laite: PC / Android / iPhone Ohjelma: Chrome / Firefox / Safari / Natiivi appli…" at bounding box center [218, 302] width 380 height 1354
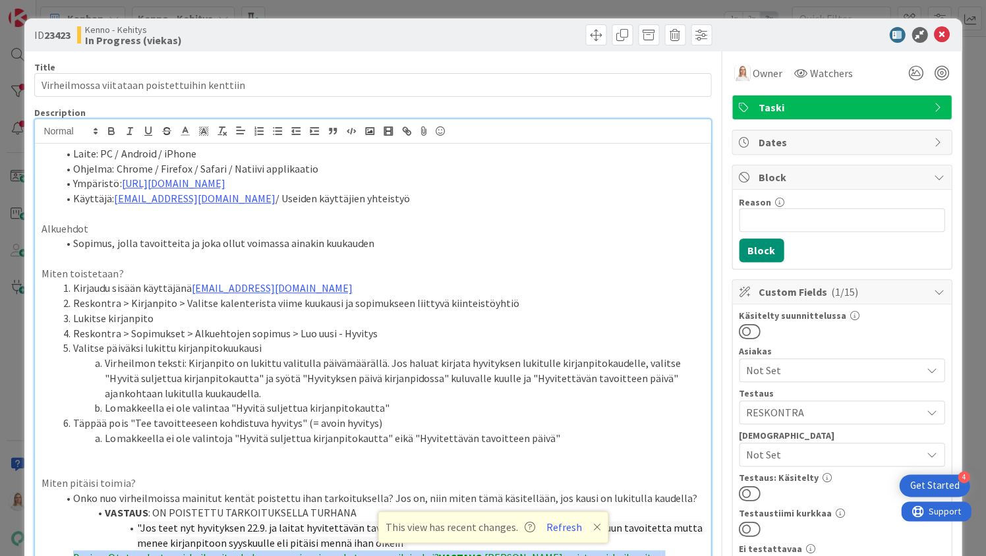
scroll to position [0, 0]
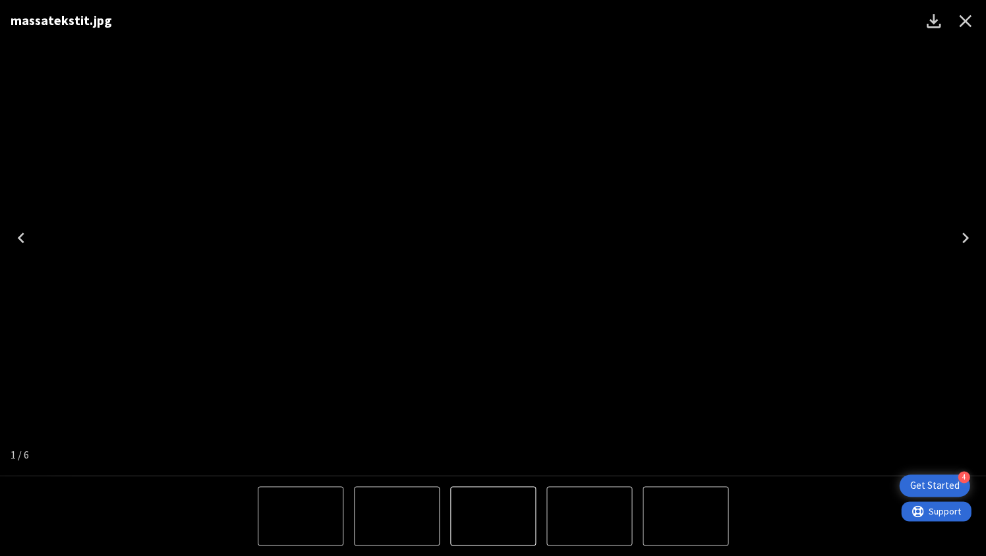
scroll to position [646, 0]
click at [961, 21] on icon "Close" at bounding box center [964, 21] width 21 height 21
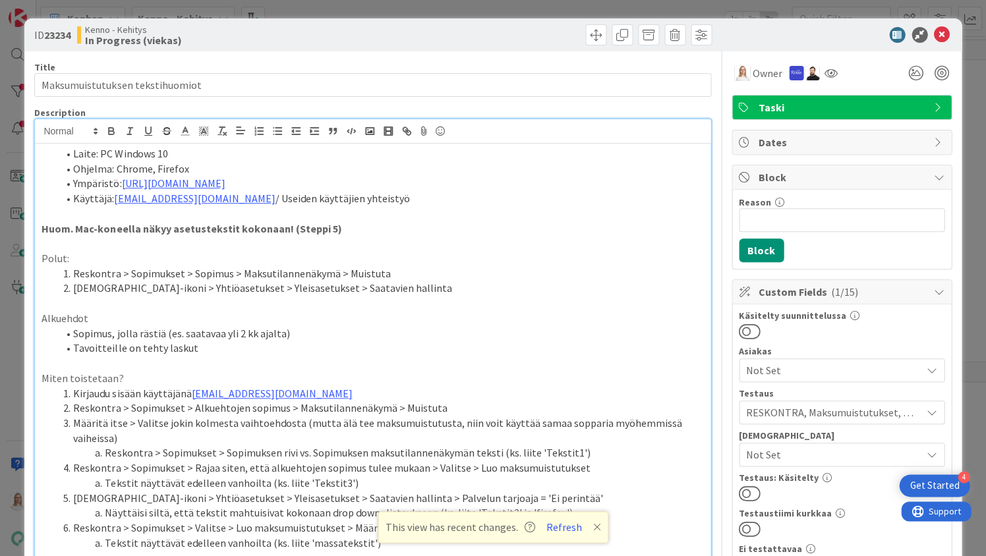
scroll to position [0, 0]
click at [944, 29] on icon at bounding box center [942, 35] width 16 height 16
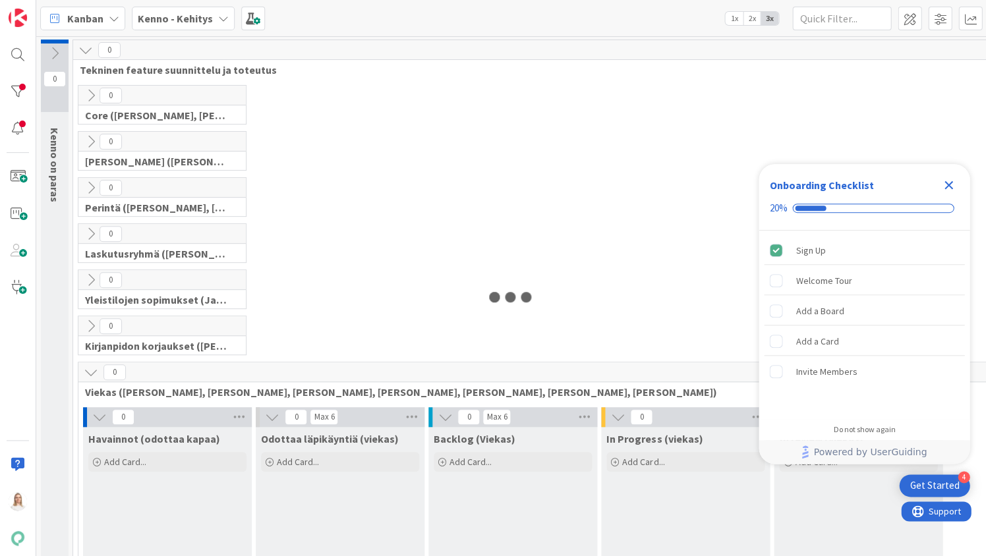
click at [946, 180] on icon "Close Checklist" at bounding box center [949, 185] width 16 height 16
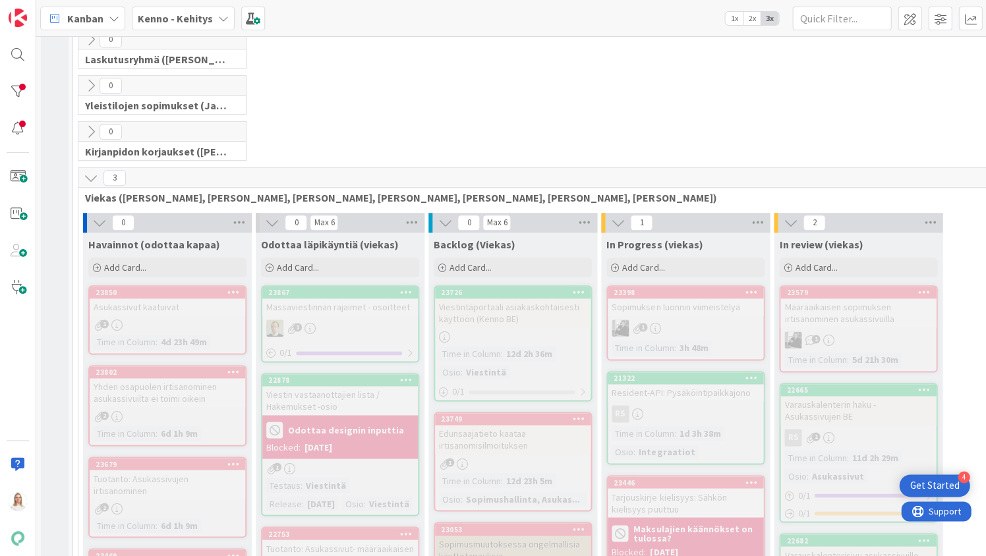
scroll to position [97, 0]
